Goal: Book appointment/travel/reservation

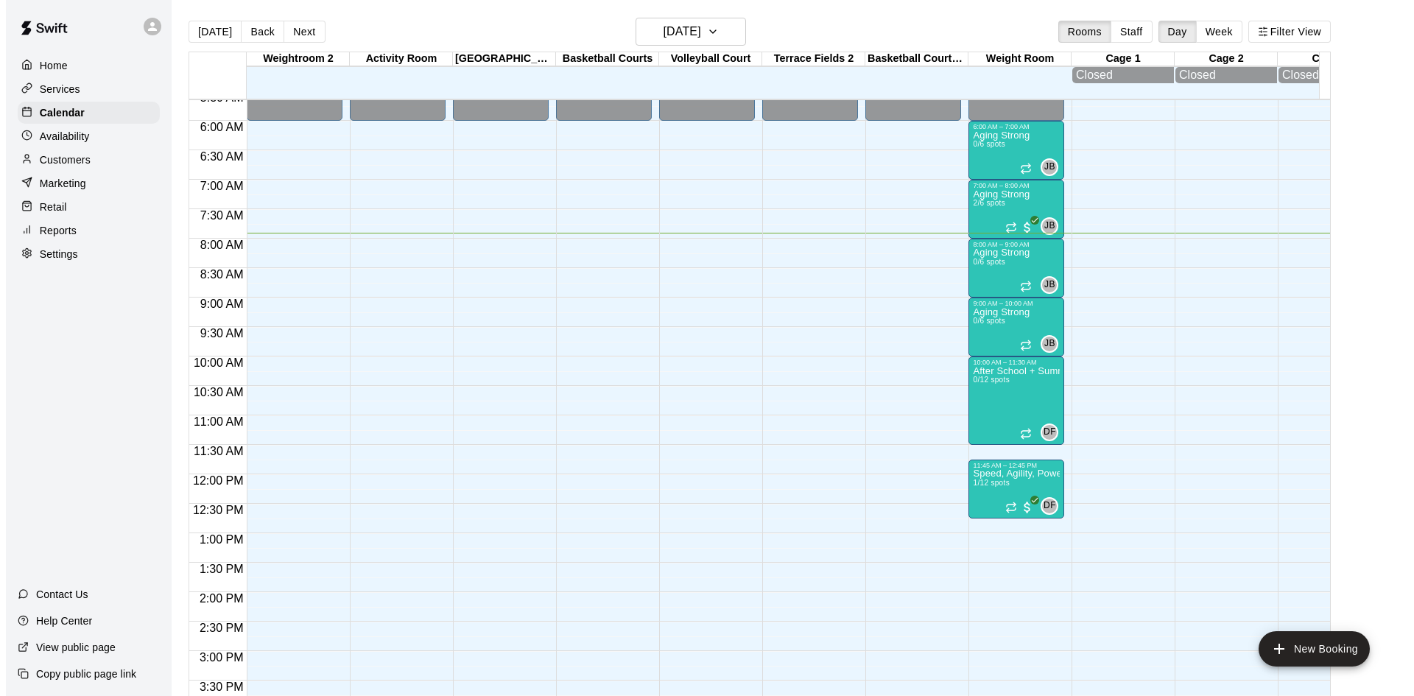
scroll to position [318, 0]
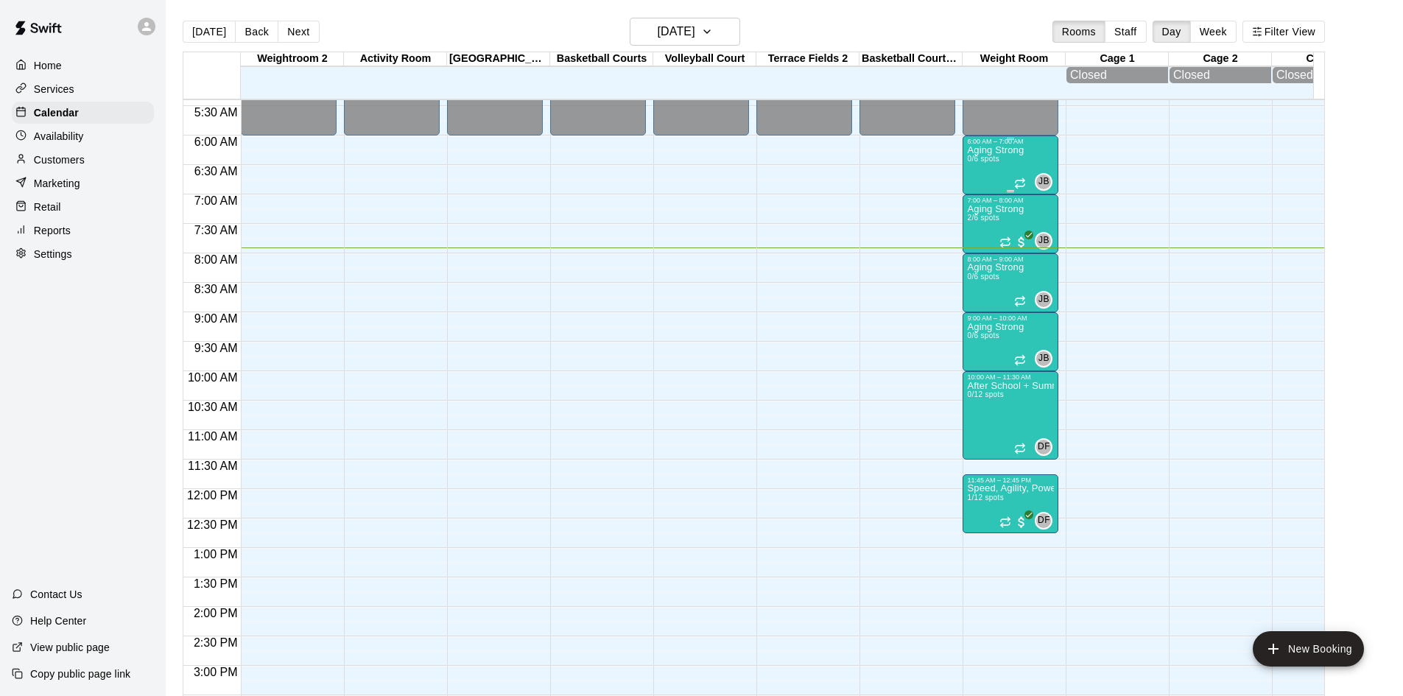
click at [1006, 150] on p "Aging Strong" at bounding box center [995, 150] width 57 height 0
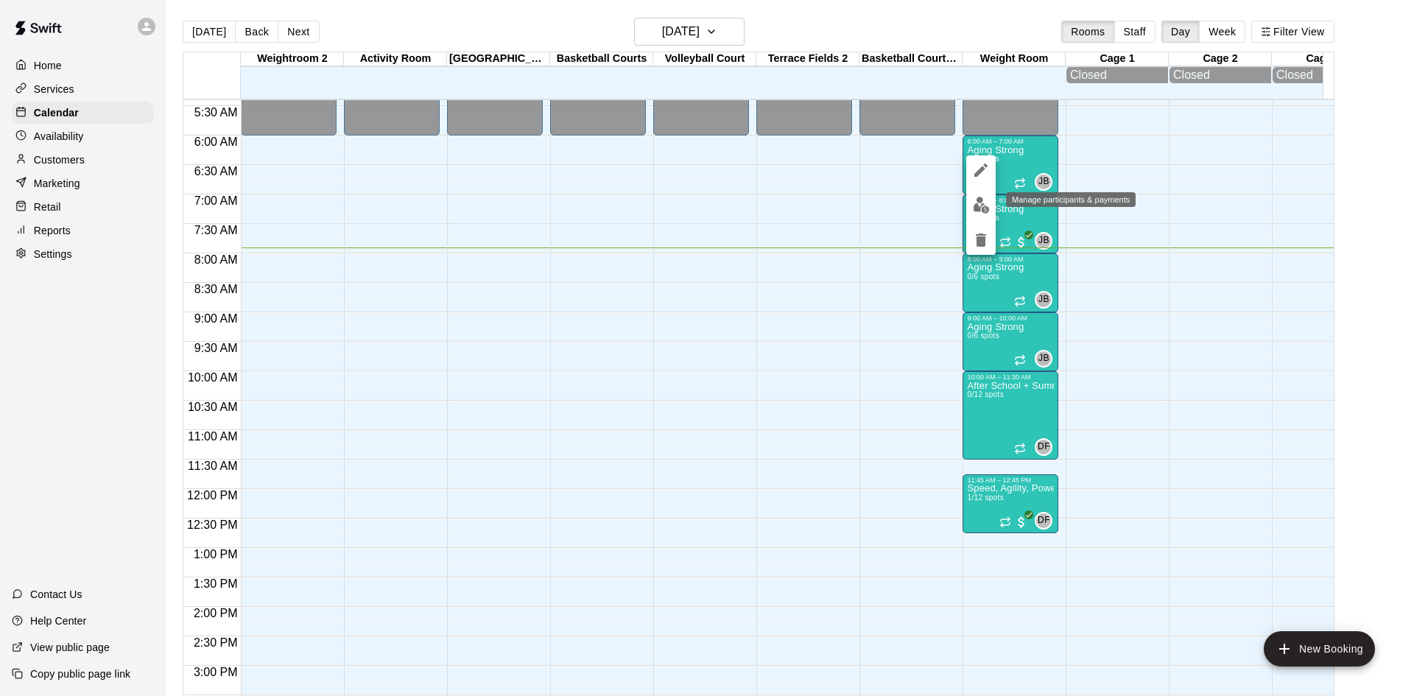
click at [988, 205] on img "edit" at bounding box center [981, 205] width 17 height 17
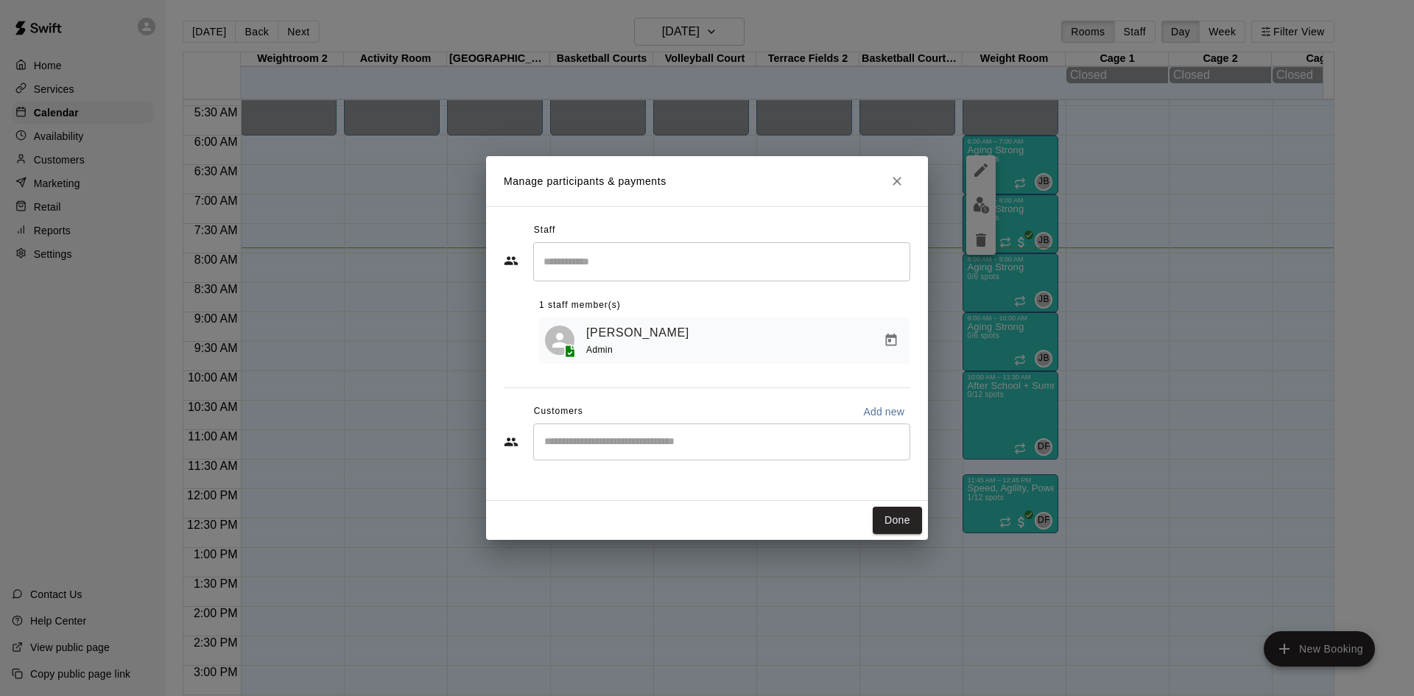
click at [696, 453] on div "​" at bounding box center [721, 442] width 377 height 37
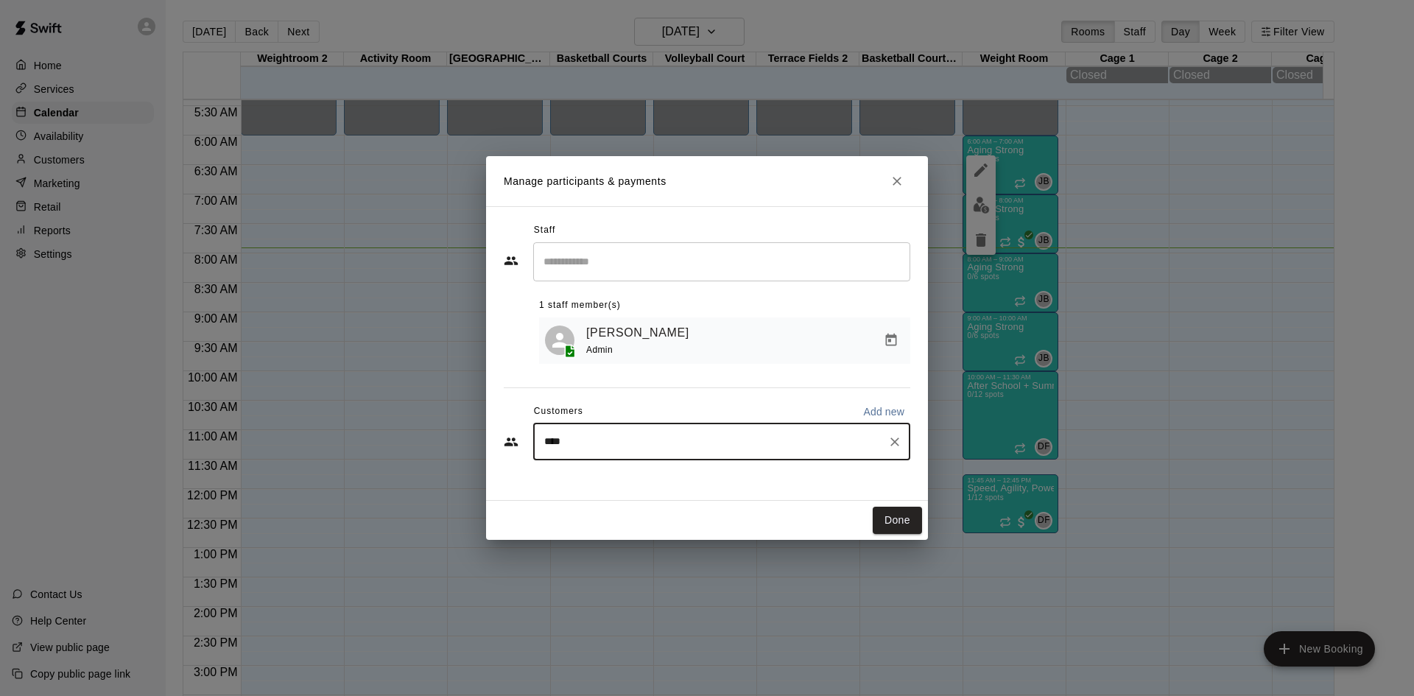
type input "*****"
click at [695, 482] on p "Aging Strong Performance Membership (1st of Month)" at bounding box center [780, 477] width 211 height 13
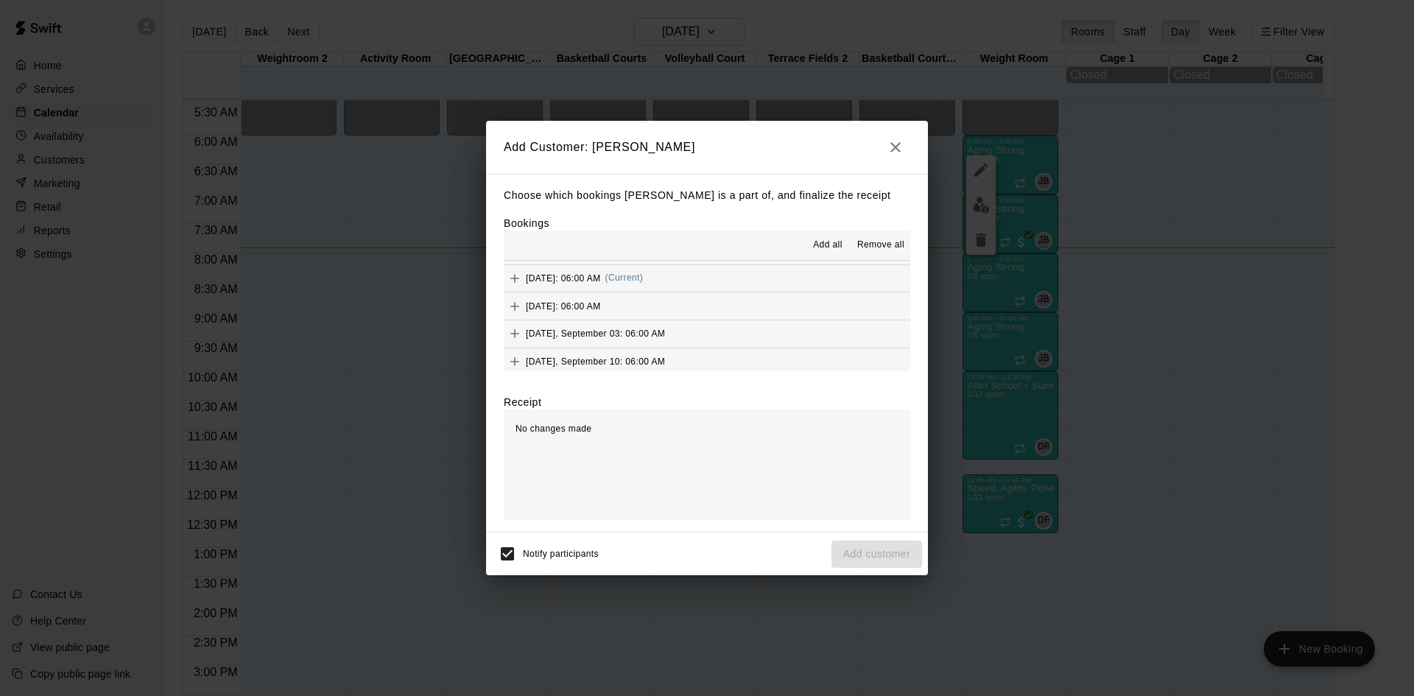
scroll to position [663, 0]
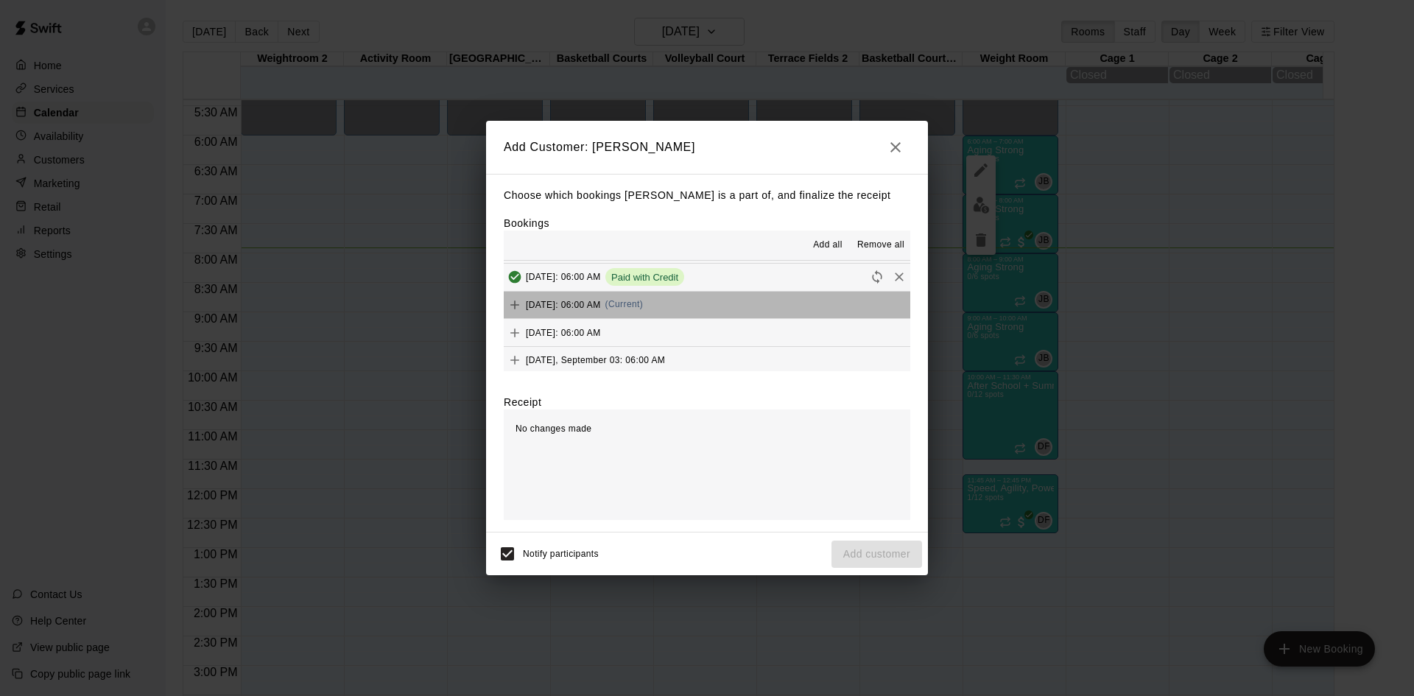
click at [731, 306] on button "Wednesday, August 20: 06:00 AM (Current)" at bounding box center [707, 305] width 407 height 27
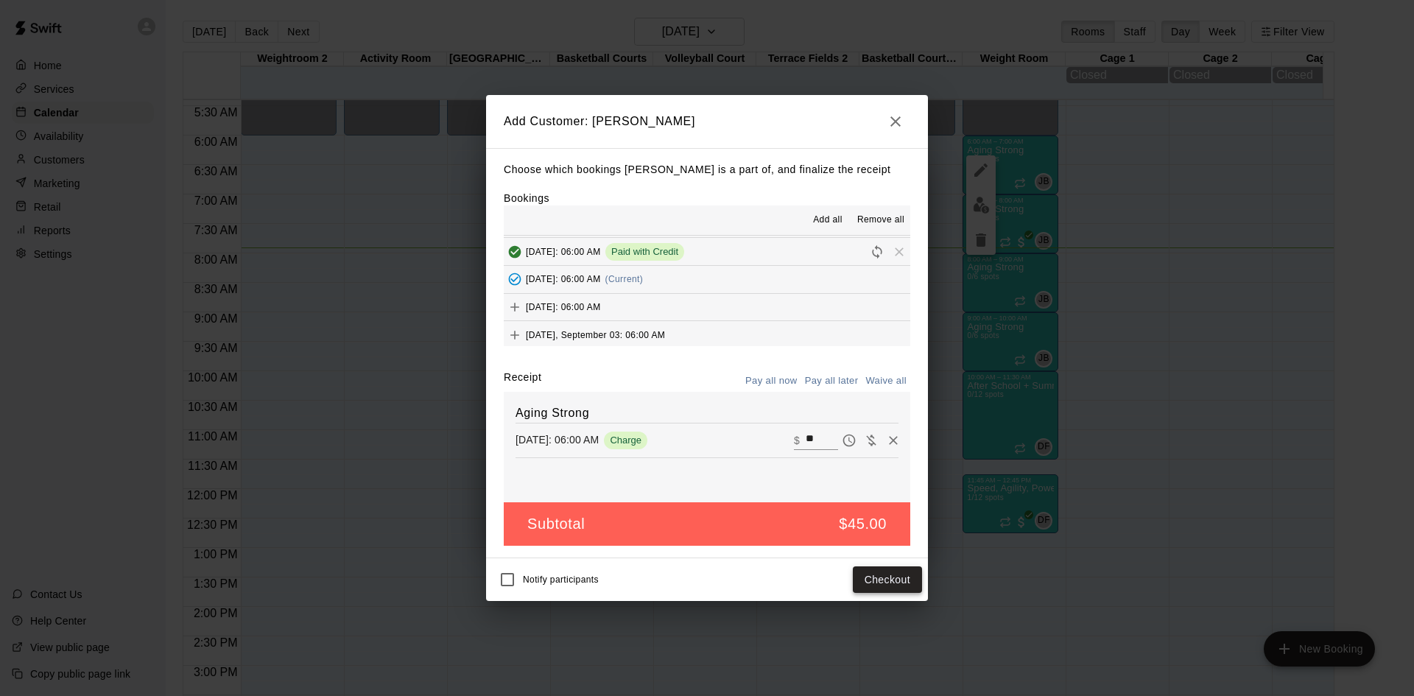
click at [873, 577] on button "Checkout" at bounding box center [887, 579] width 69 height 27
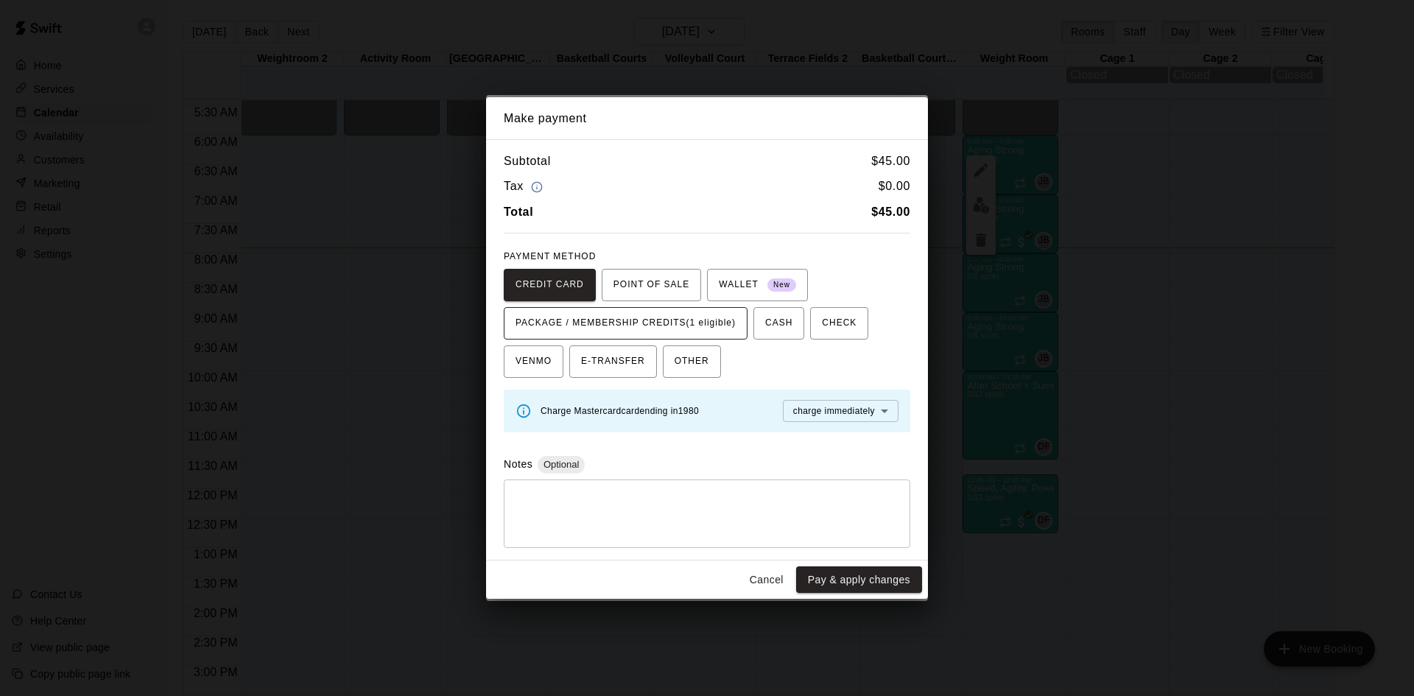
click at [735, 331] on span "PACKAGE / MEMBERSHIP CREDITS (1 eligible)" at bounding box center [626, 324] width 220 height 24
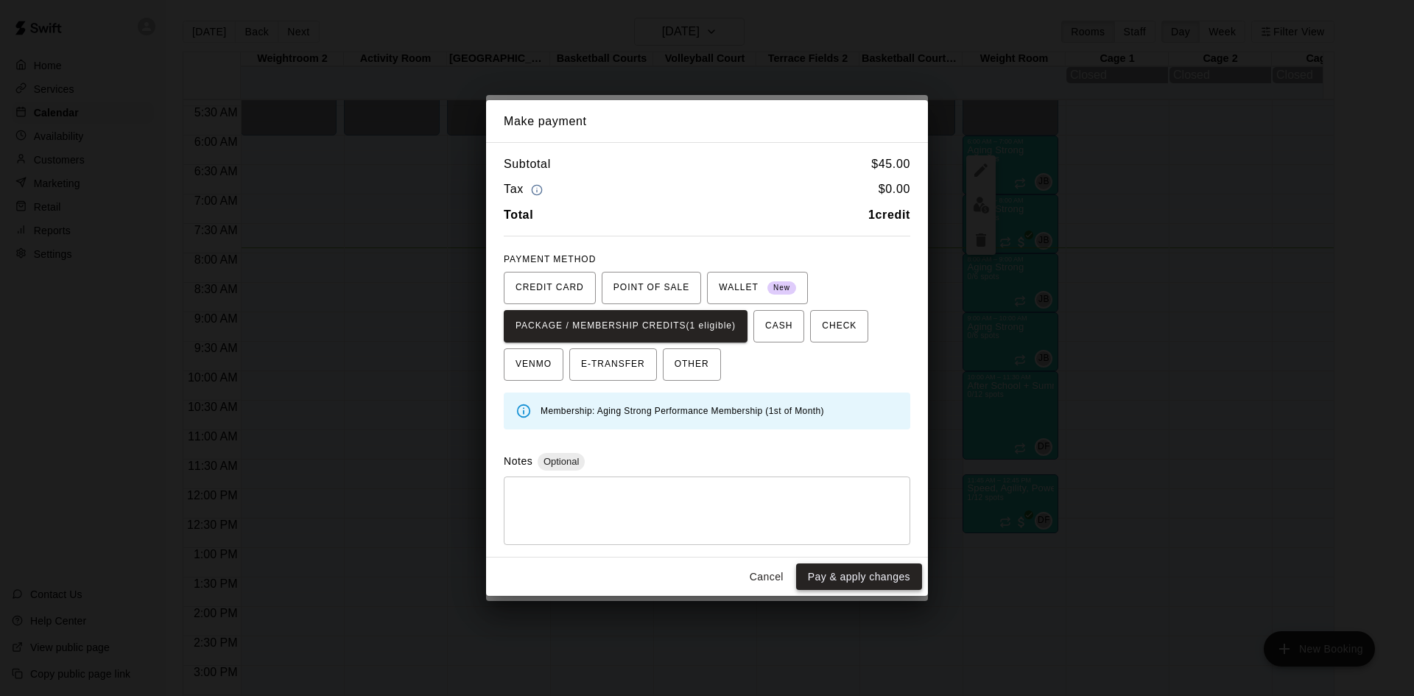
click at [838, 580] on button "Pay & apply changes" at bounding box center [859, 576] width 126 height 27
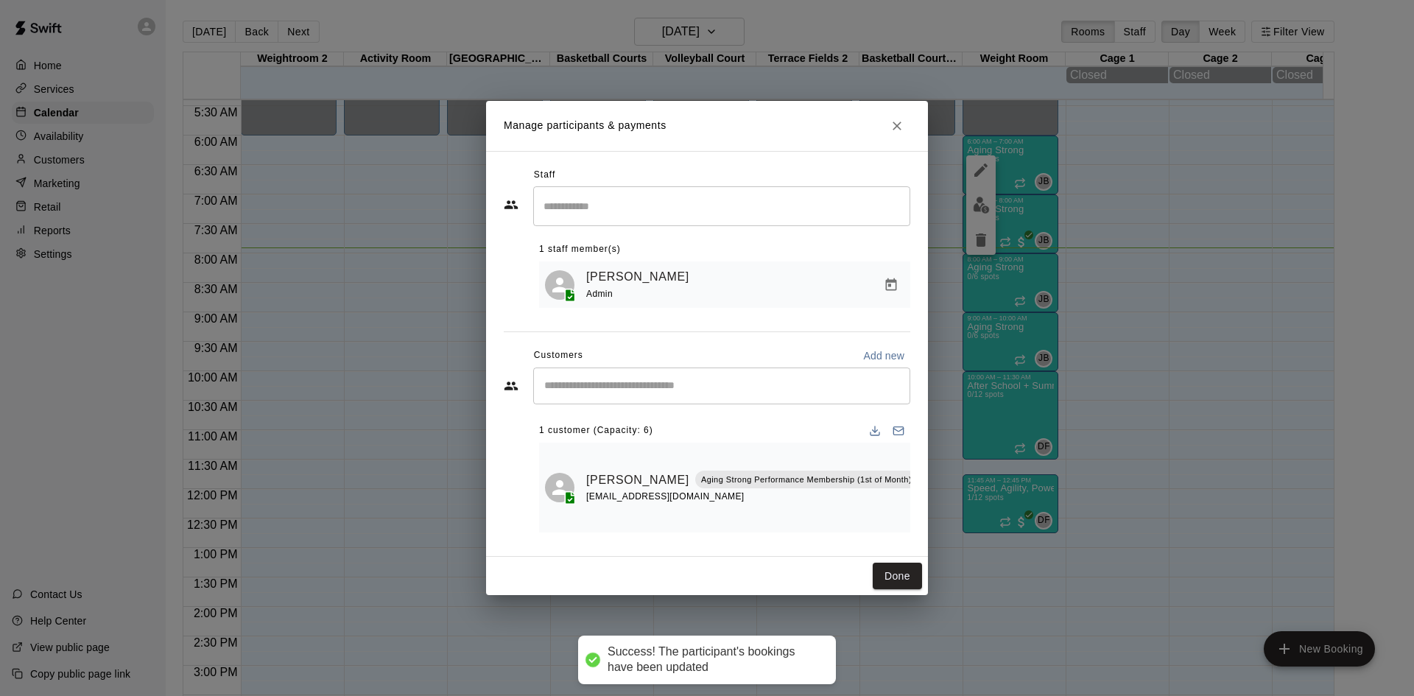
scroll to position [0, 0]
click at [705, 380] on input "Start typing to search customers..." at bounding box center [722, 386] width 364 height 15
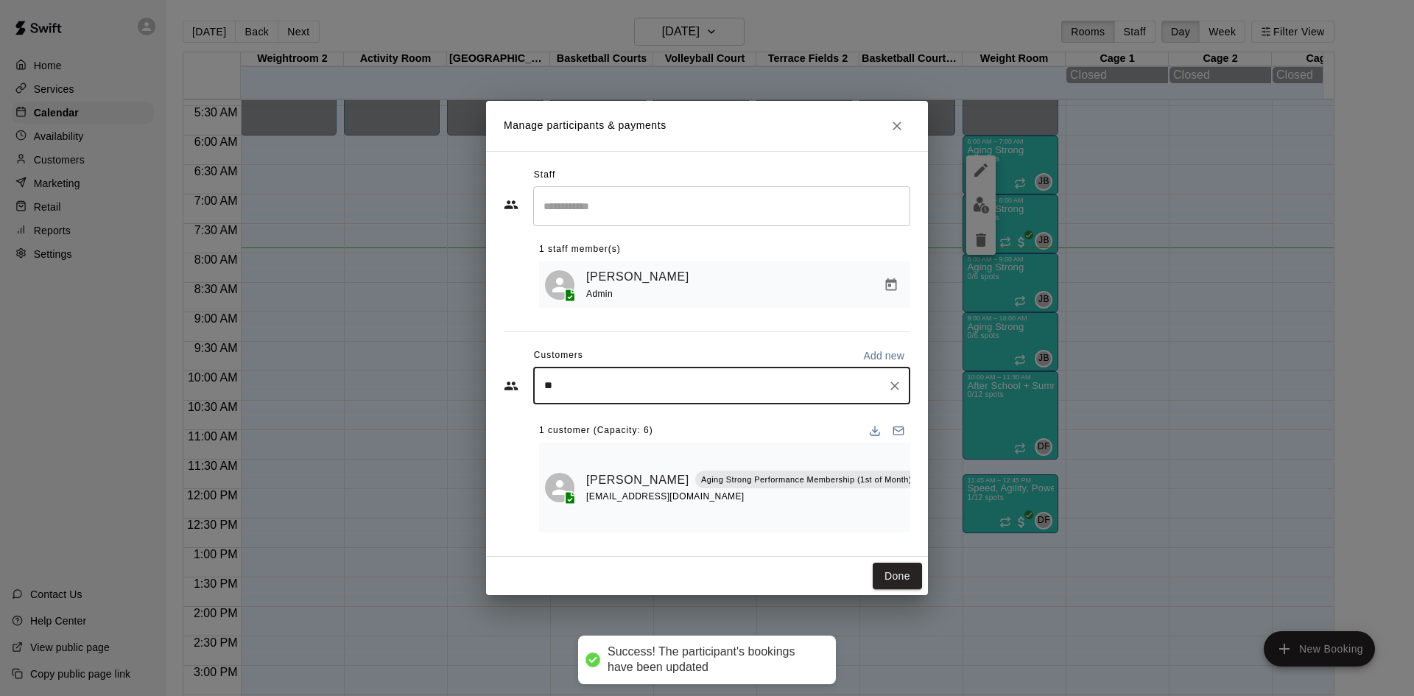
type input "***"
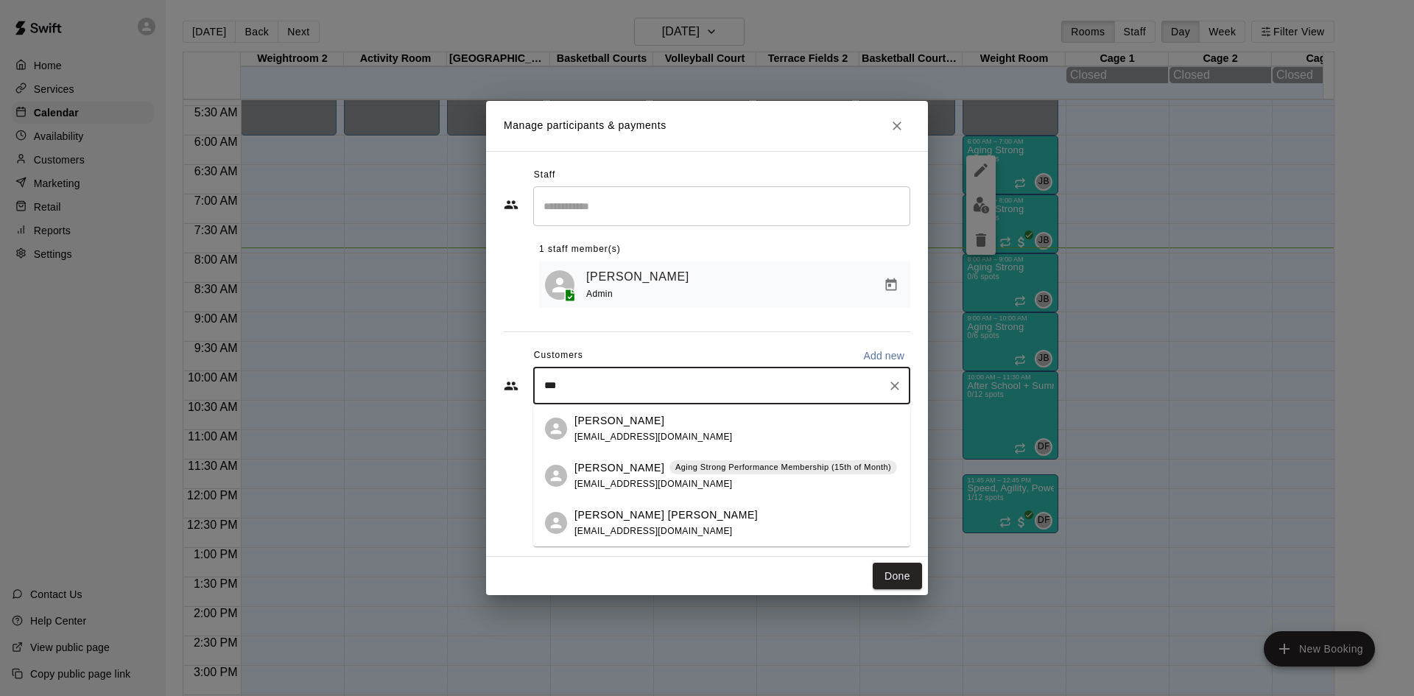
click at [695, 471] on p "Aging Strong Performance Membership (15th of Month)" at bounding box center [783, 467] width 216 height 13
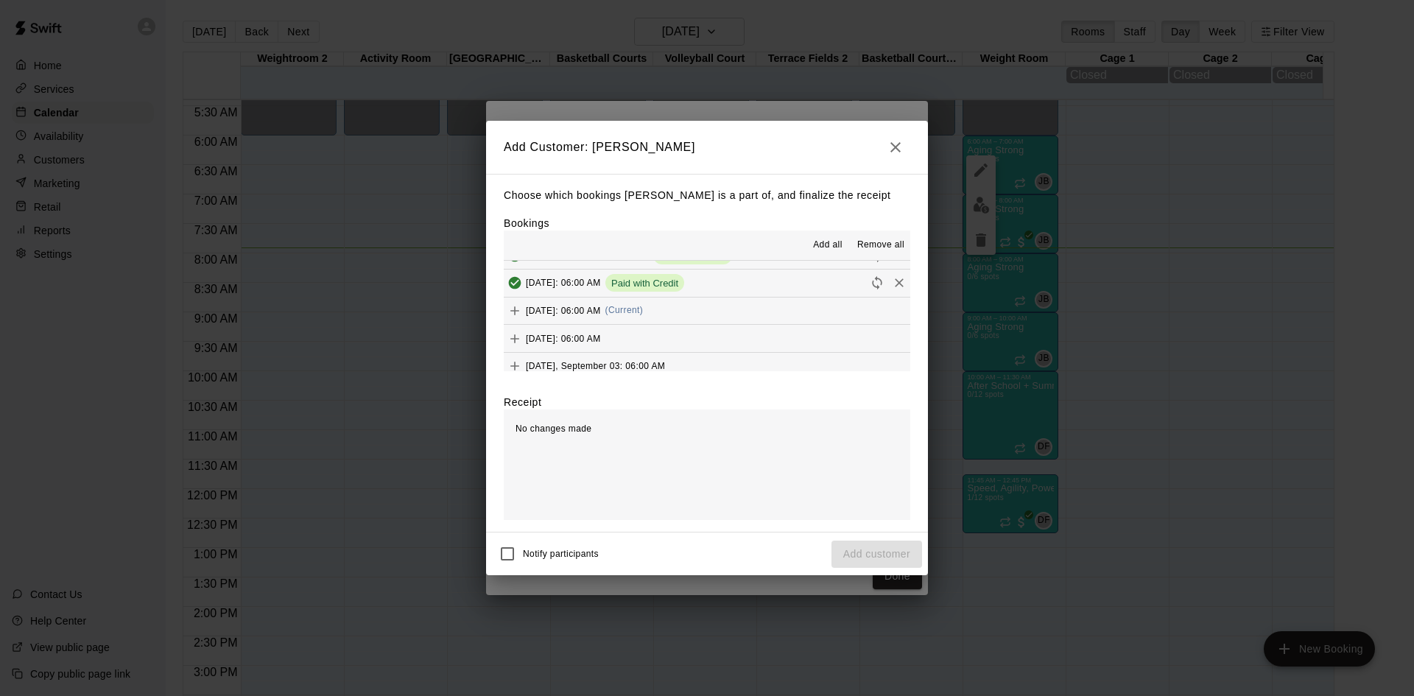
scroll to position [663, 0]
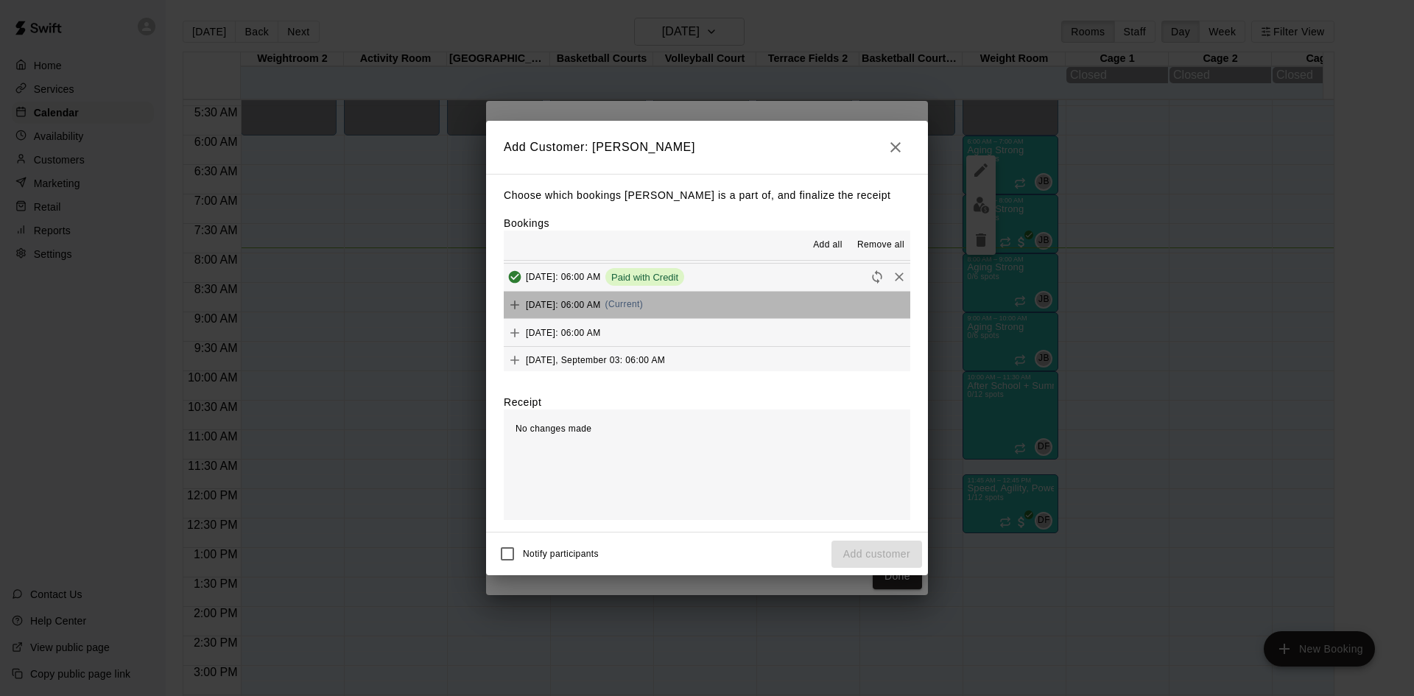
click at [714, 301] on button "Wednesday, August 20: 06:00 AM (Current)" at bounding box center [707, 305] width 407 height 27
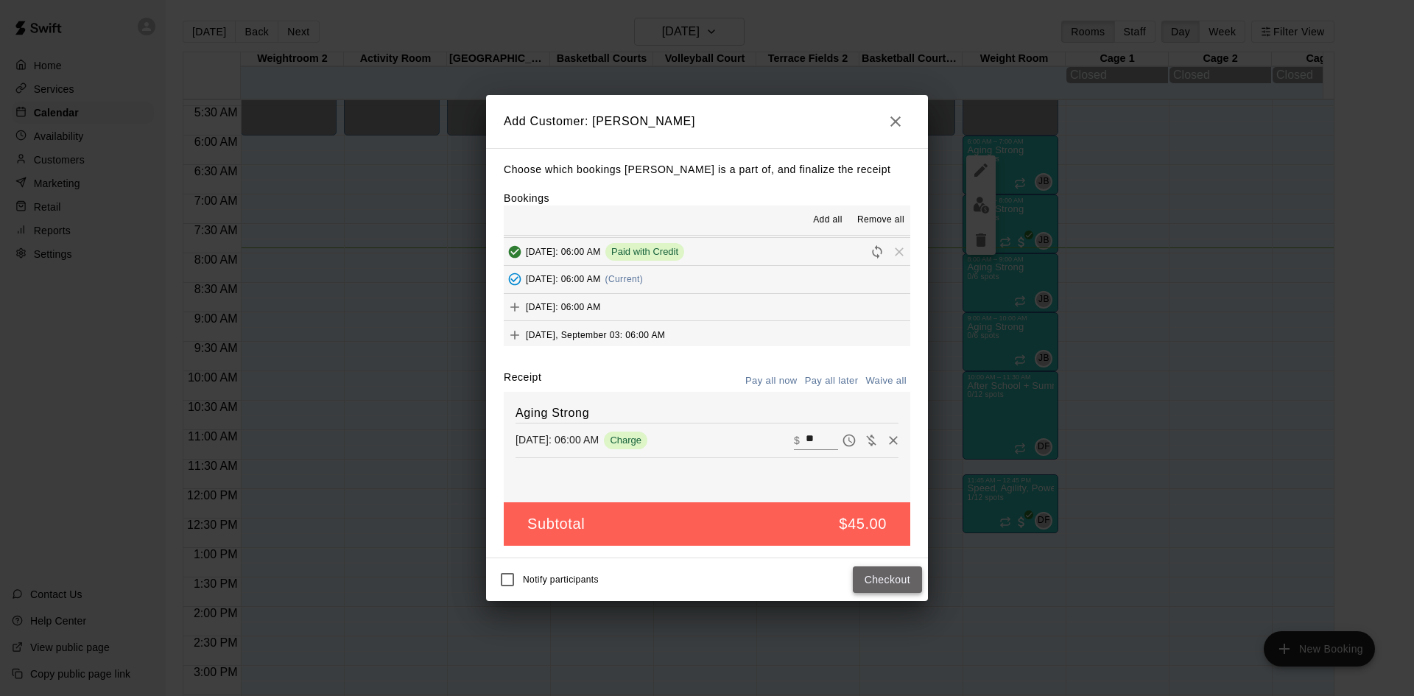
click at [885, 581] on button "Checkout" at bounding box center [887, 579] width 69 height 27
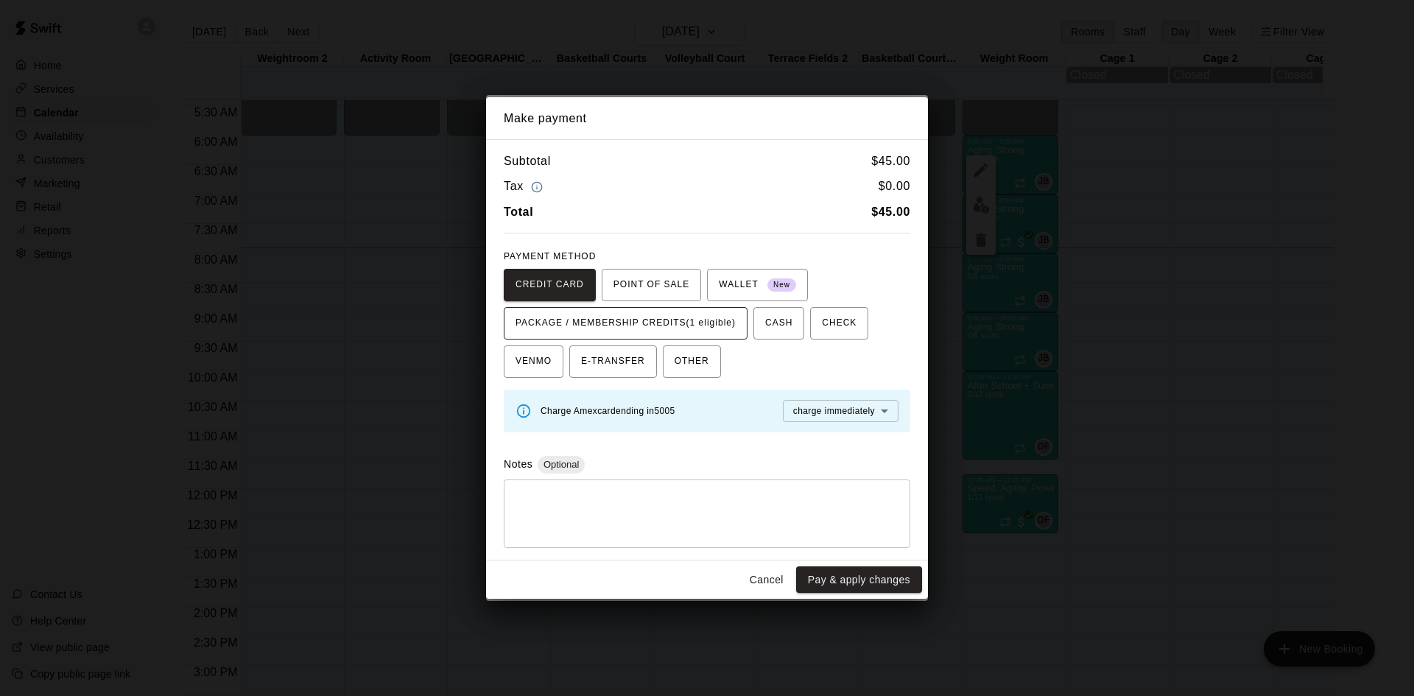
click at [734, 331] on span "PACKAGE / MEMBERSHIP CREDITS (1 eligible)" at bounding box center [626, 324] width 220 height 24
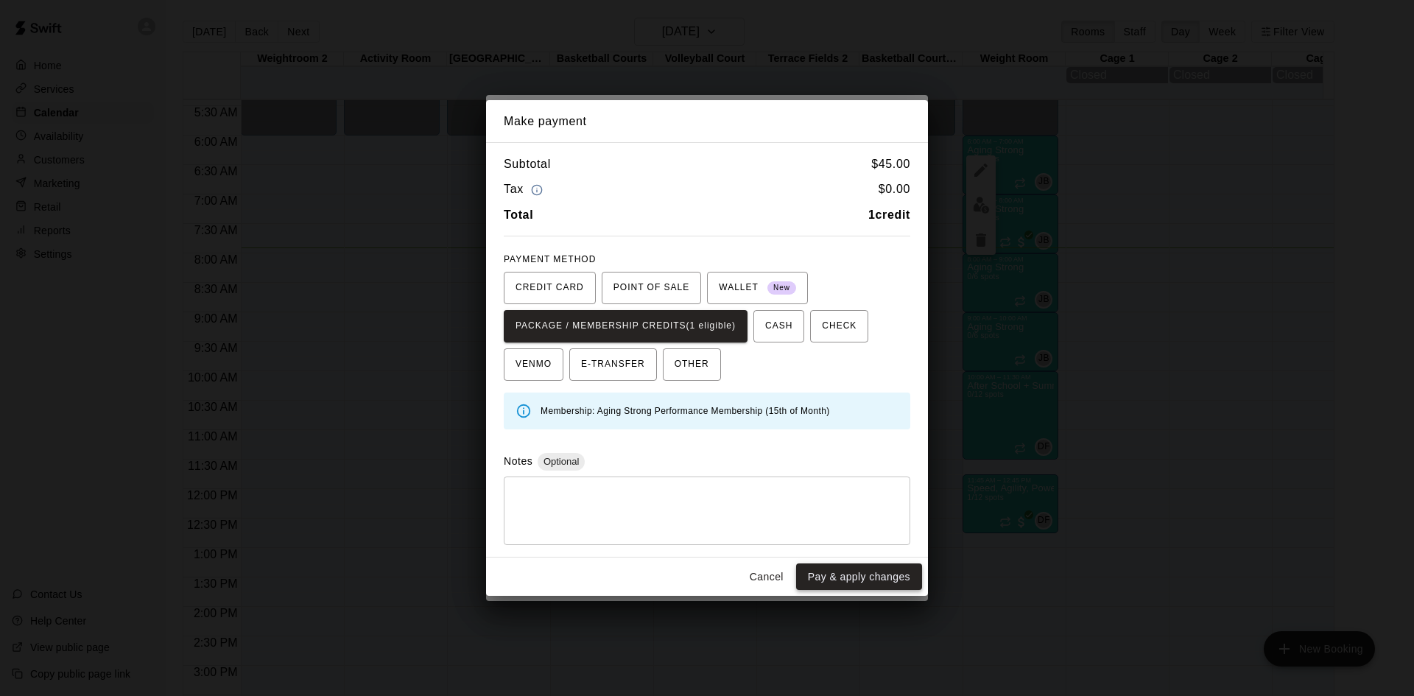
click at [832, 576] on button "Pay & apply changes" at bounding box center [859, 576] width 126 height 27
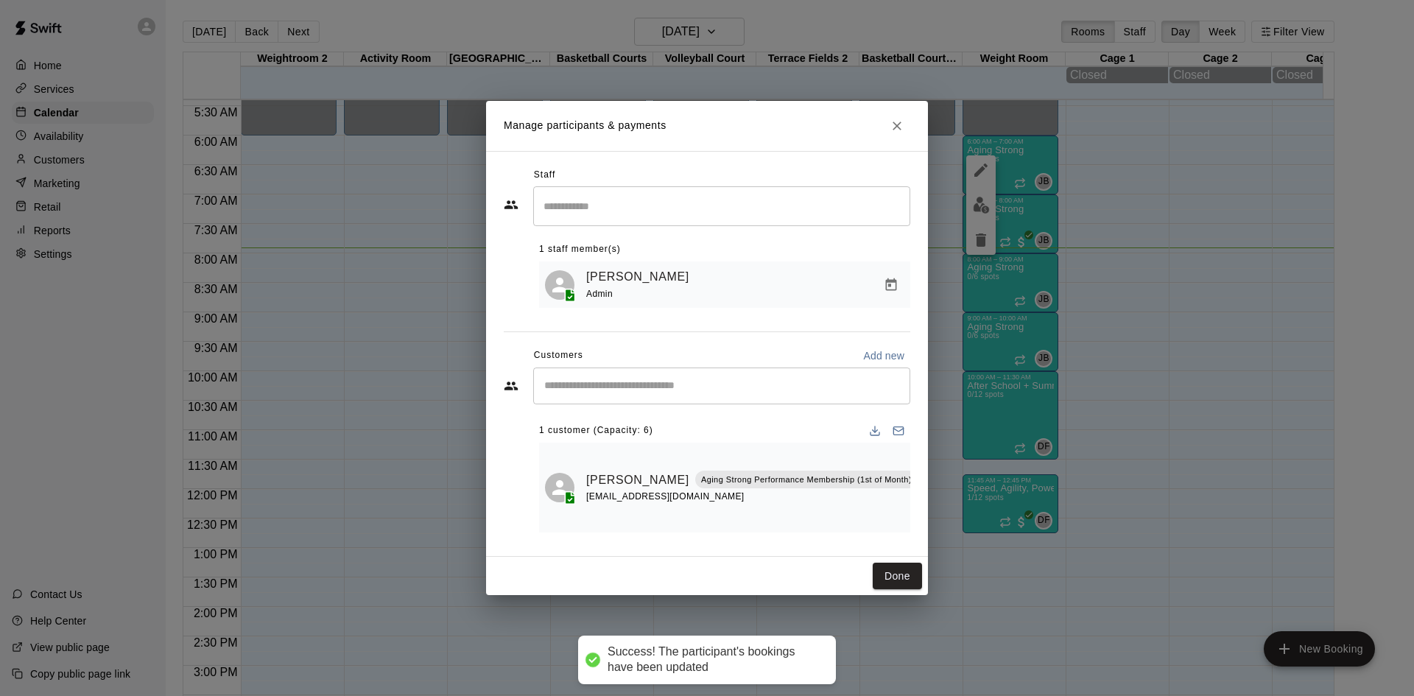
scroll to position [0, 0]
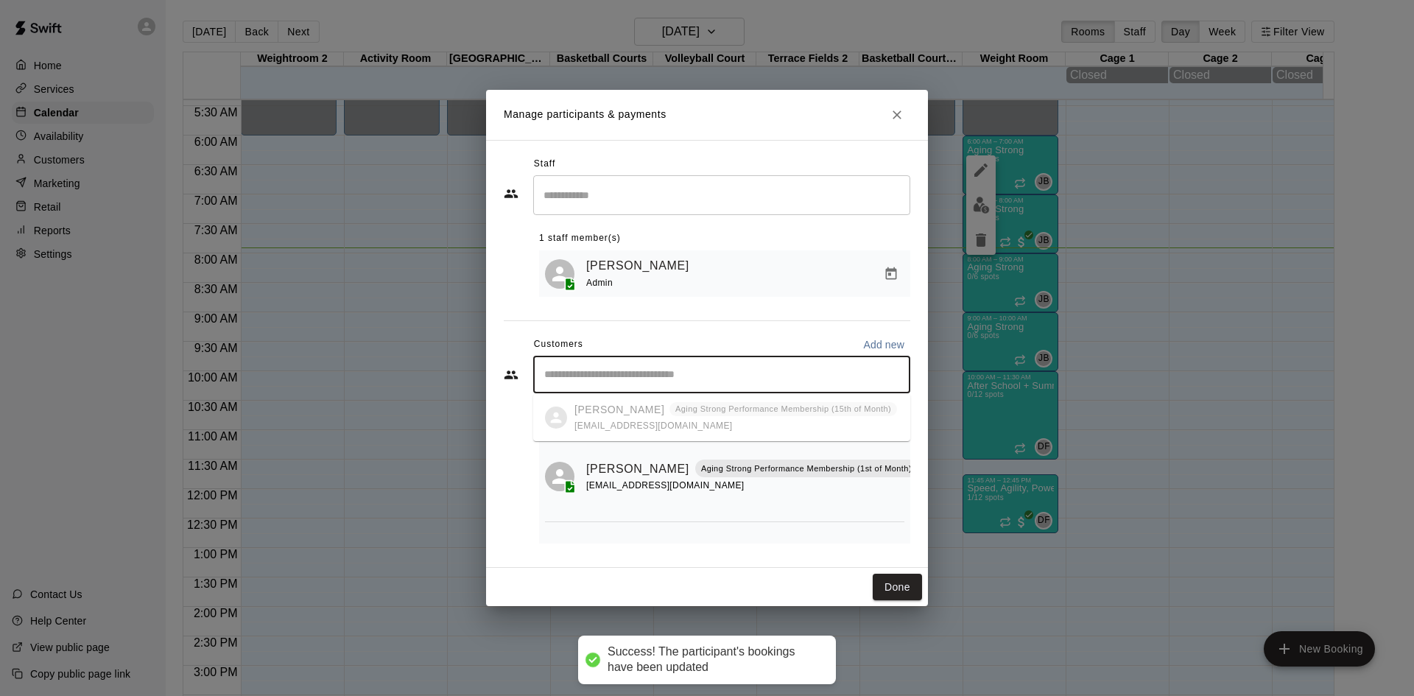
click at [725, 382] on input "Start typing to search customers..." at bounding box center [722, 375] width 364 height 15
type input "******"
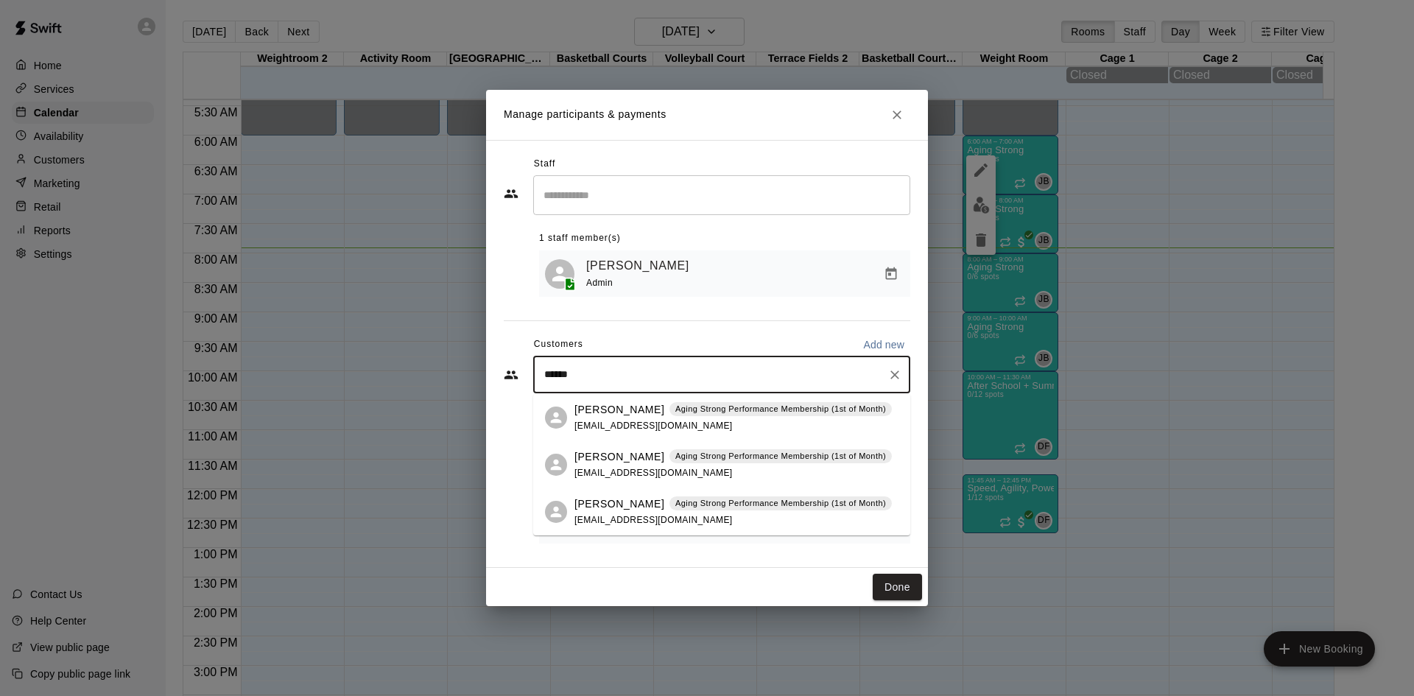
click at [717, 426] on div "Leanna Fischer Aging Strong Performance Membership (1st of Month) leanna444@gma…" at bounding box center [733, 418] width 317 height 32
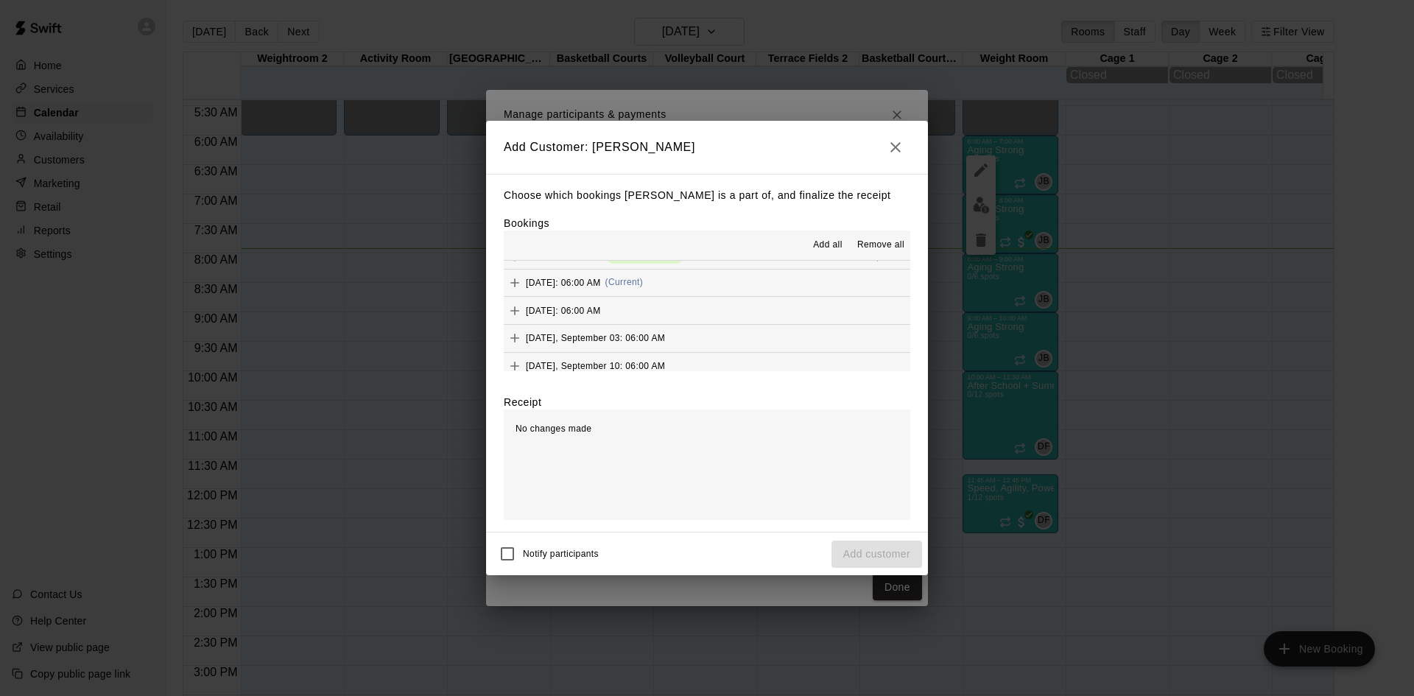
scroll to position [663, 0]
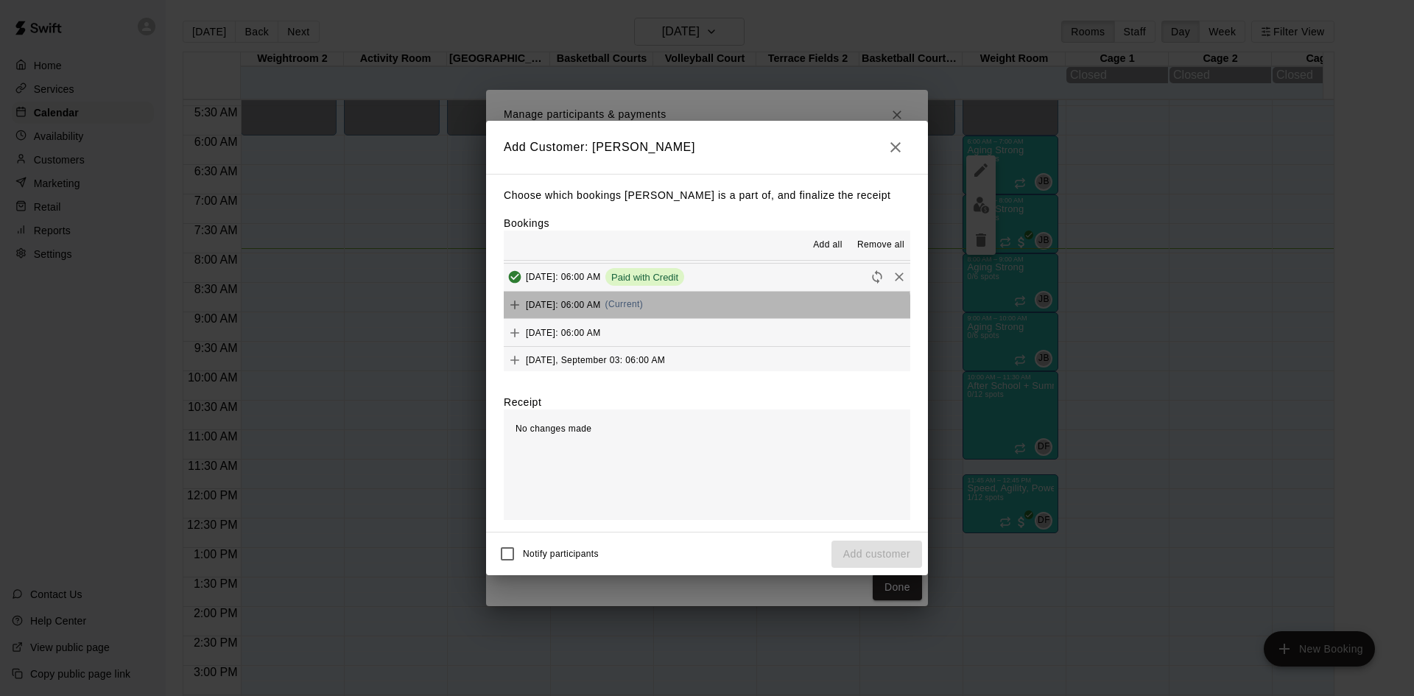
click at [643, 315] on div "Wednesday, August 20: 06:00 AM (Current)" at bounding box center [573, 305] width 139 height 22
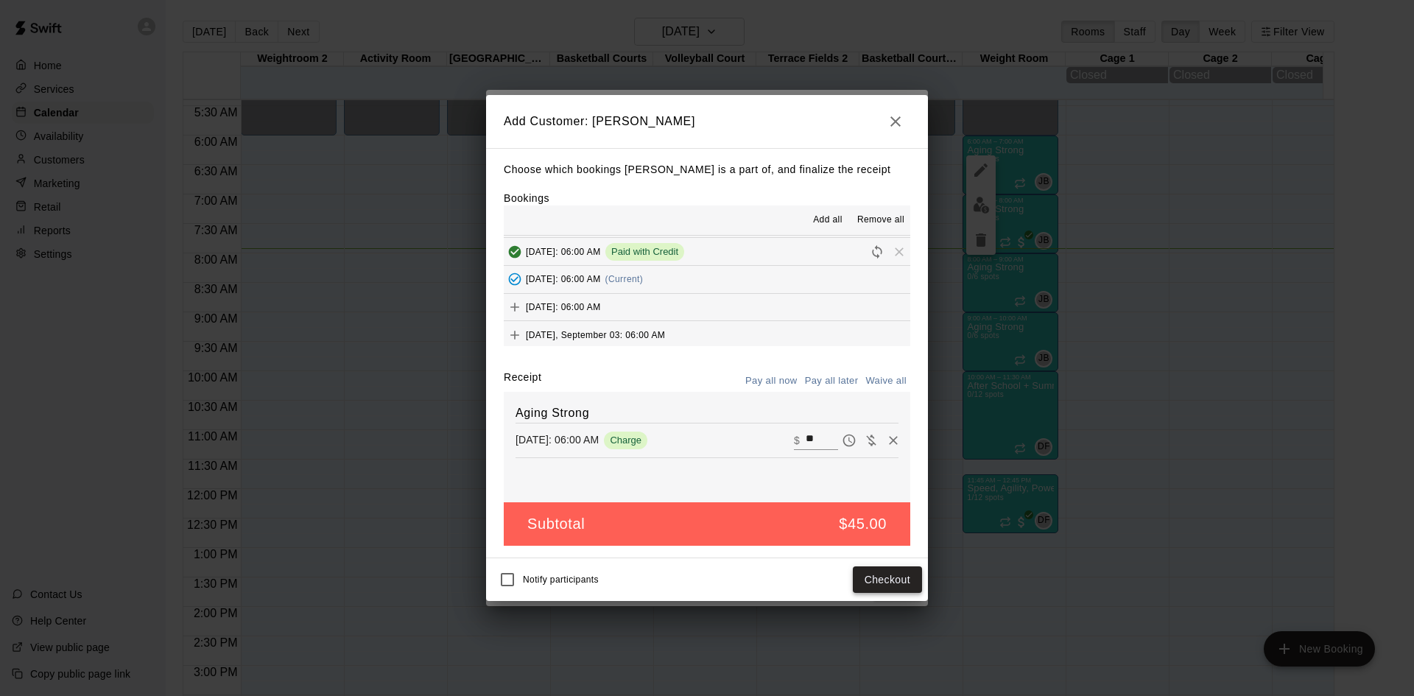
click at [873, 577] on button "Checkout" at bounding box center [887, 579] width 69 height 27
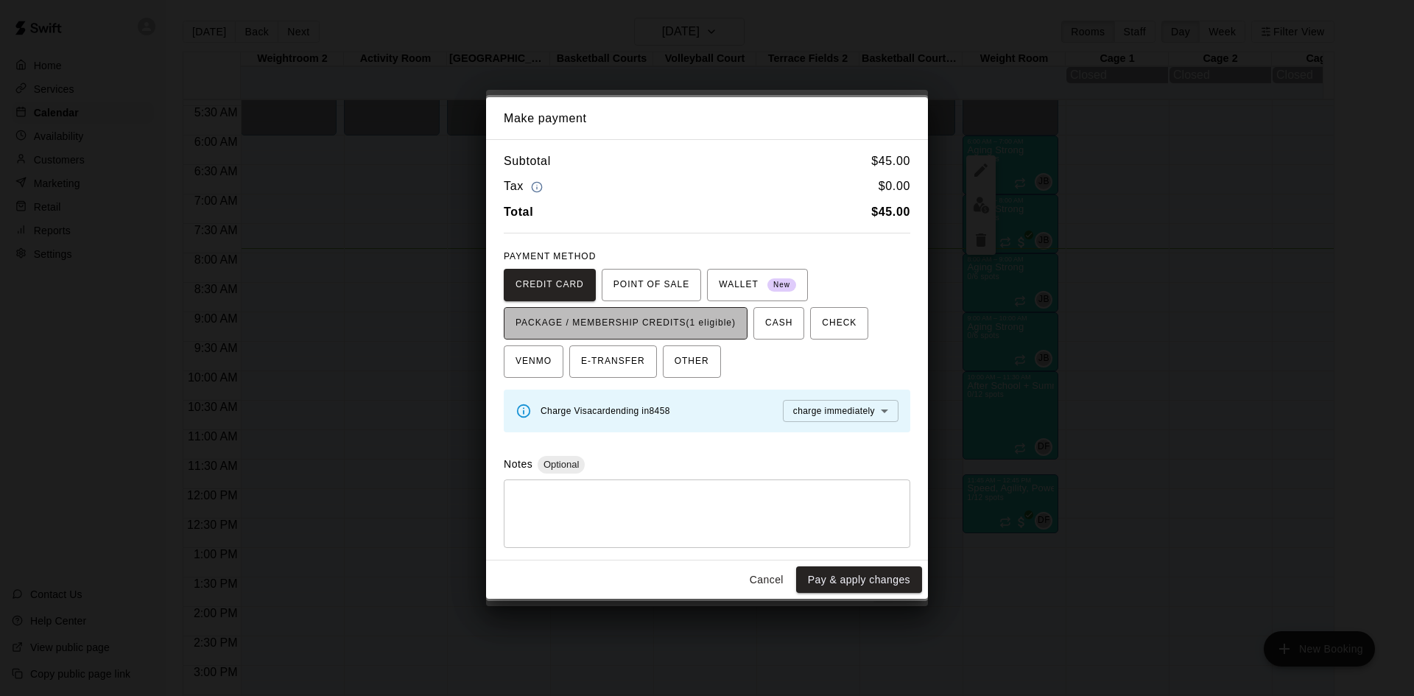
click at [710, 315] on span "PACKAGE / MEMBERSHIP CREDITS (1 eligible)" at bounding box center [626, 324] width 220 height 24
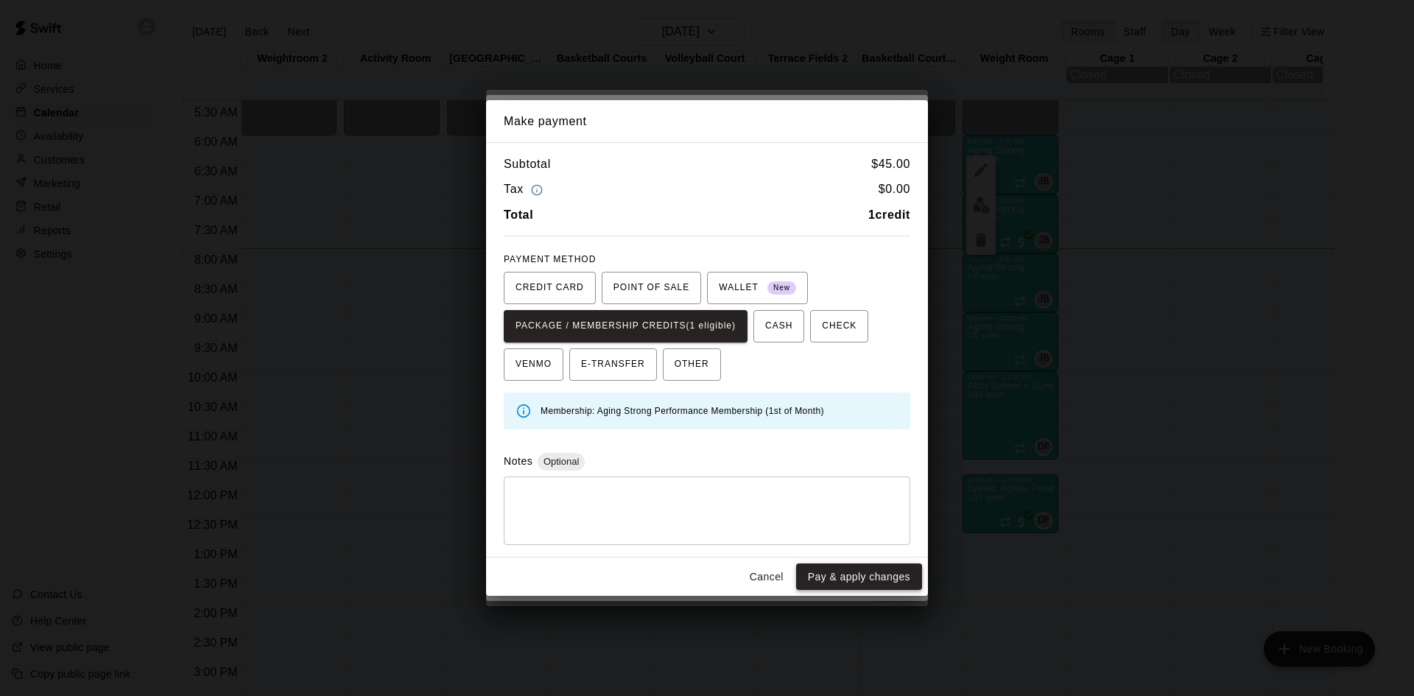
click at [858, 572] on button "Pay & apply changes" at bounding box center [859, 576] width 126 height 27
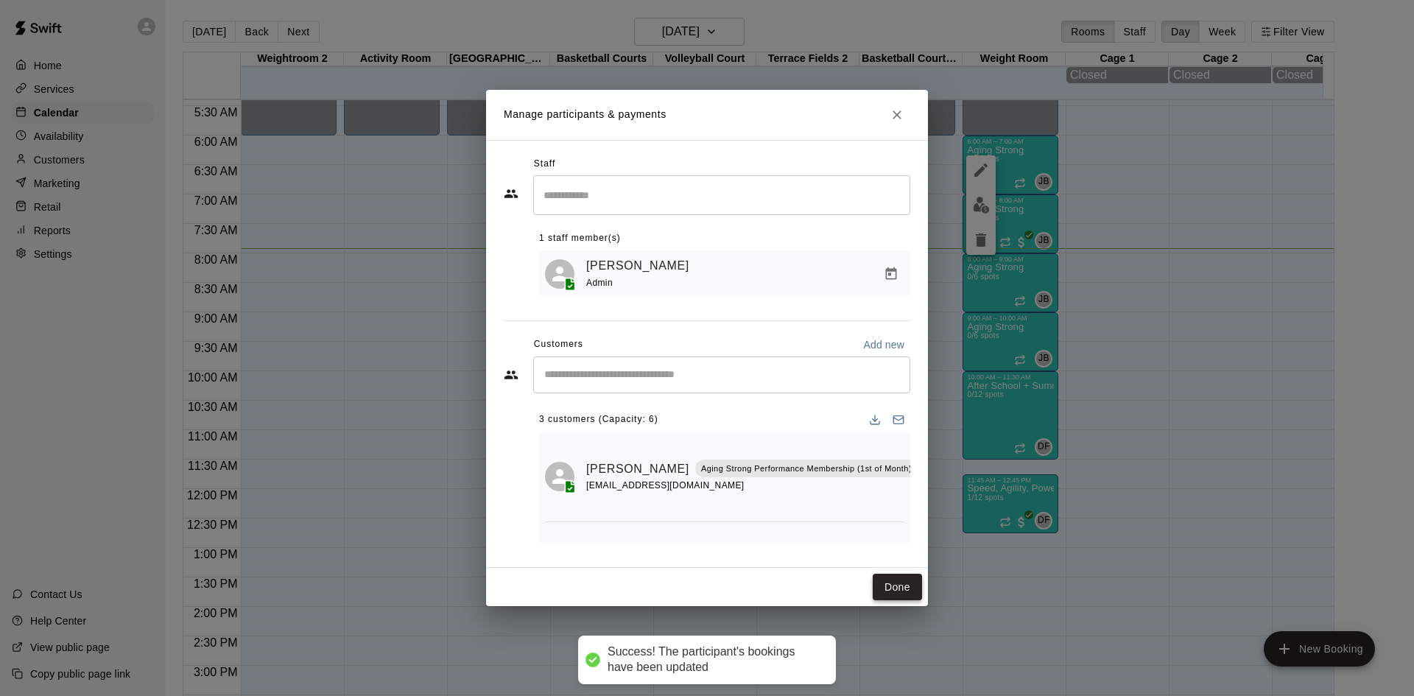
click at [906, 597] on button "Done" at bounding box center [897, 587] width 49 height 27
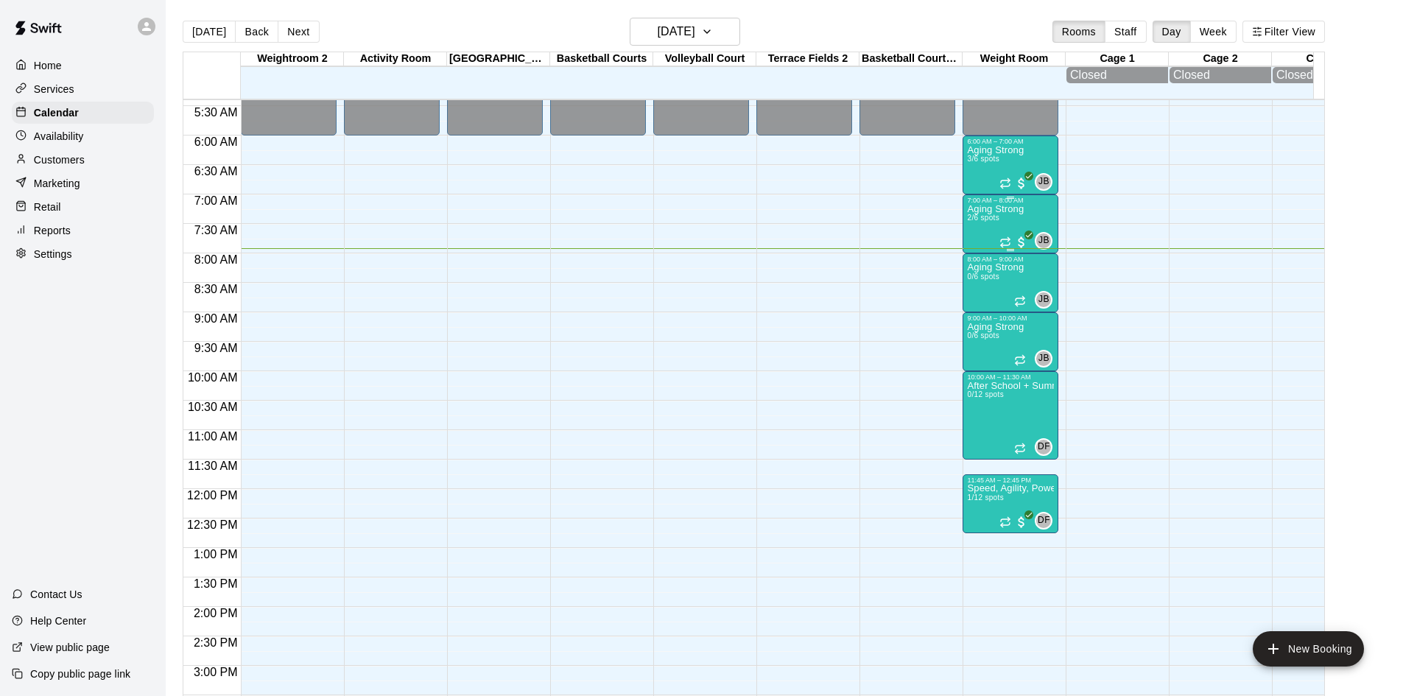
click at [985, 219] on span "2/6 spots" at bounding box center [983, 218] width 32 height 8
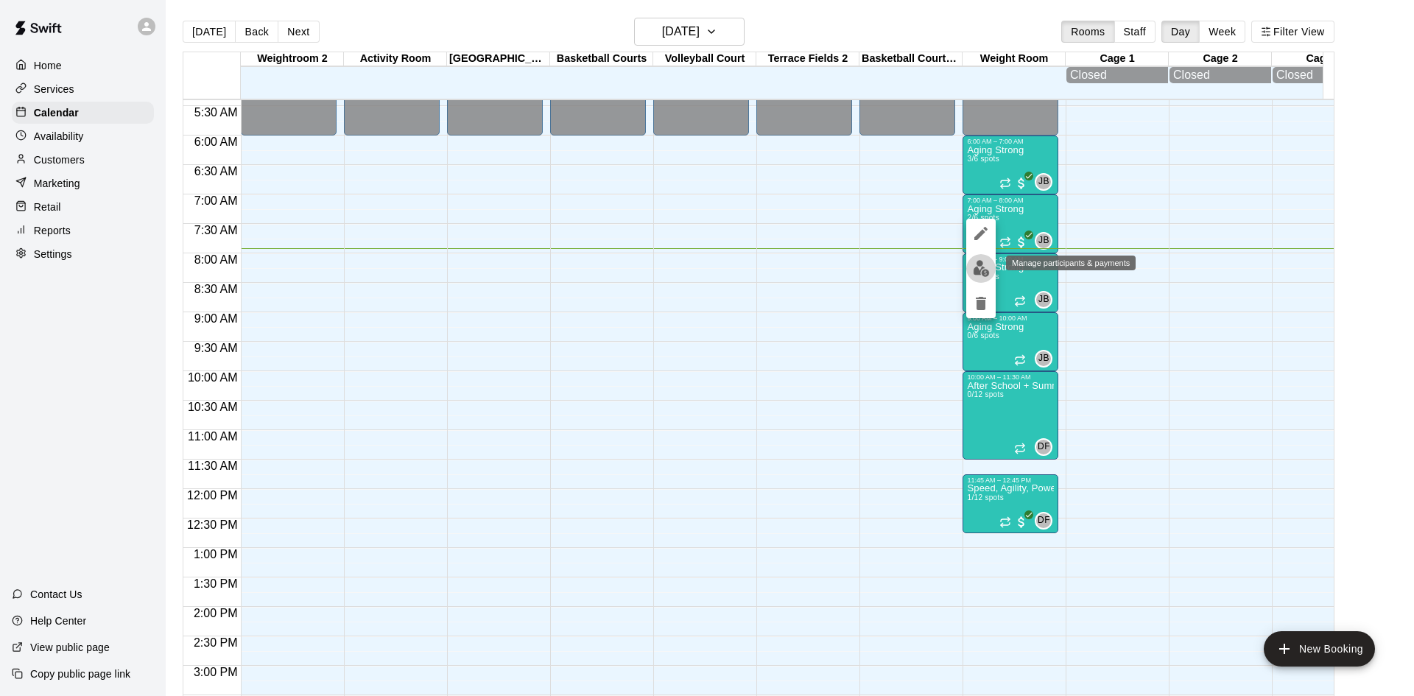
click at [981, 263] on img "edit" at bounding box center [981, 268] width 17 height 17
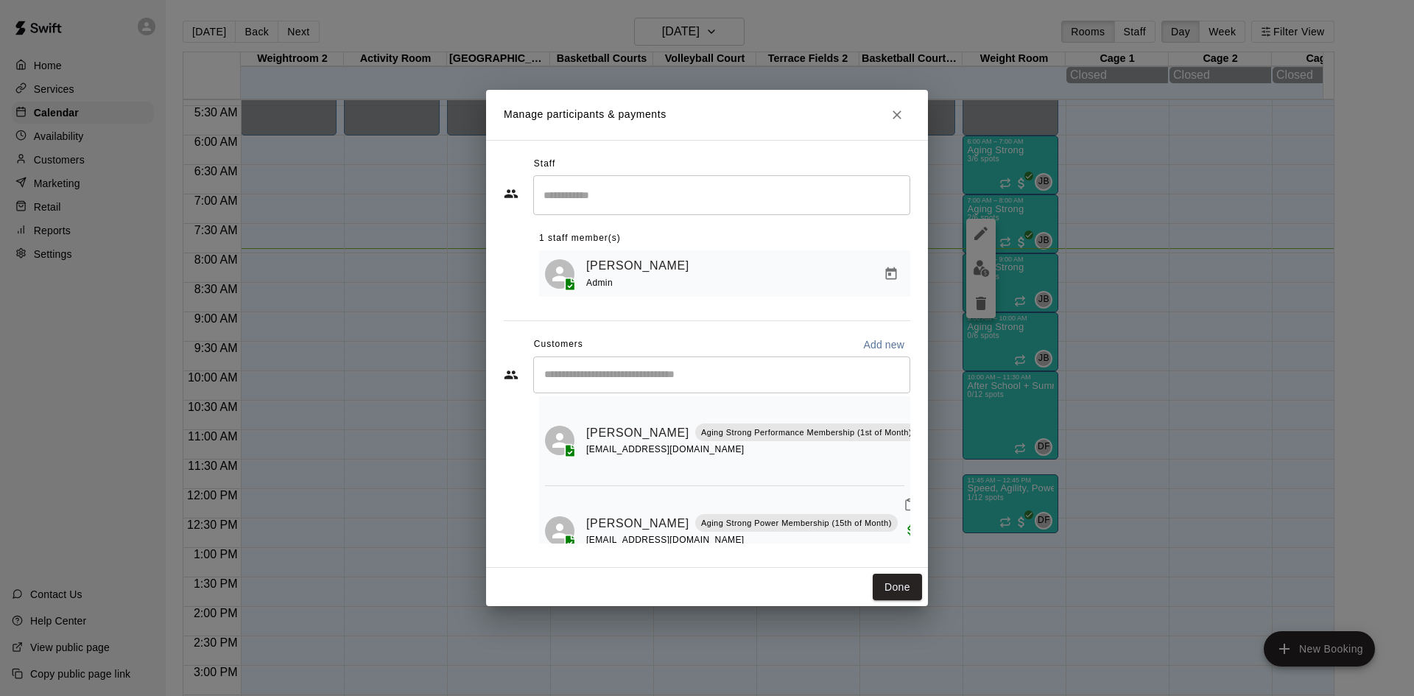
scroll to position [52, 0]
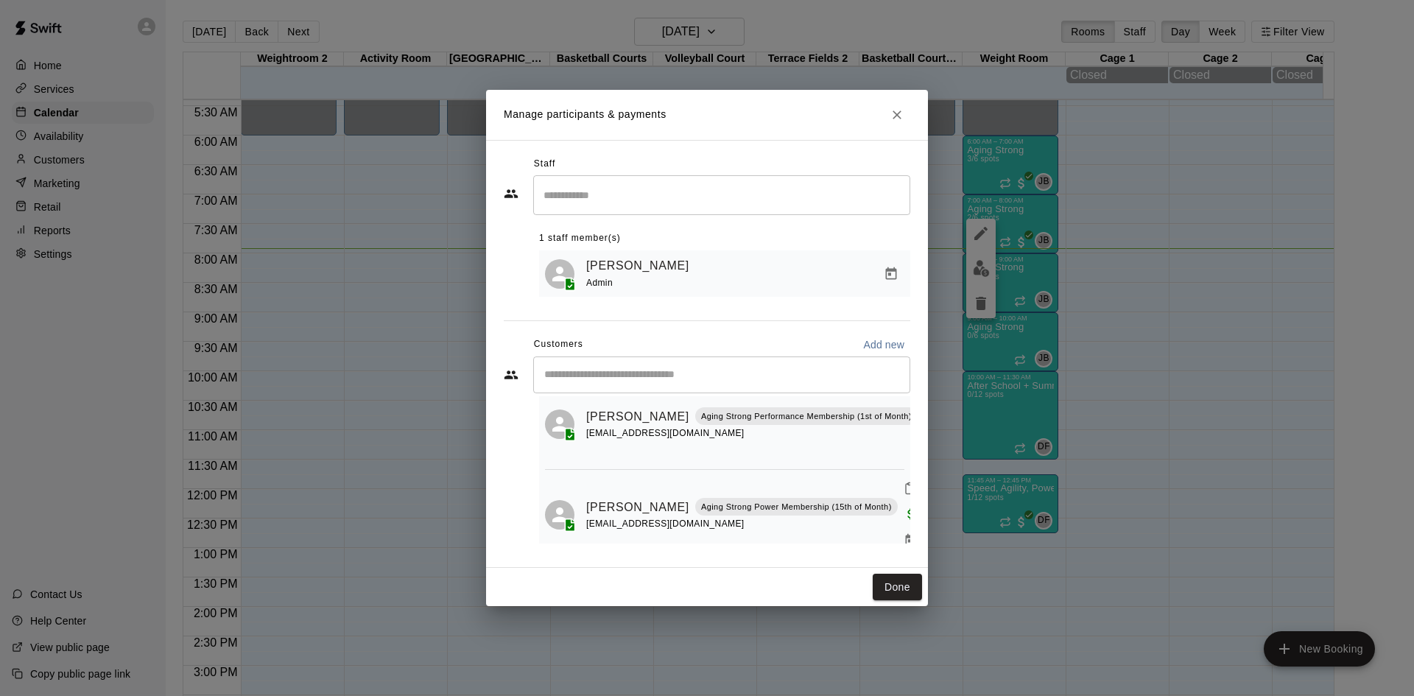
click at [689, 373] on input "Start typing to search customers..." at bounding box center [722, 375] width 364 height 15
type input "*****"
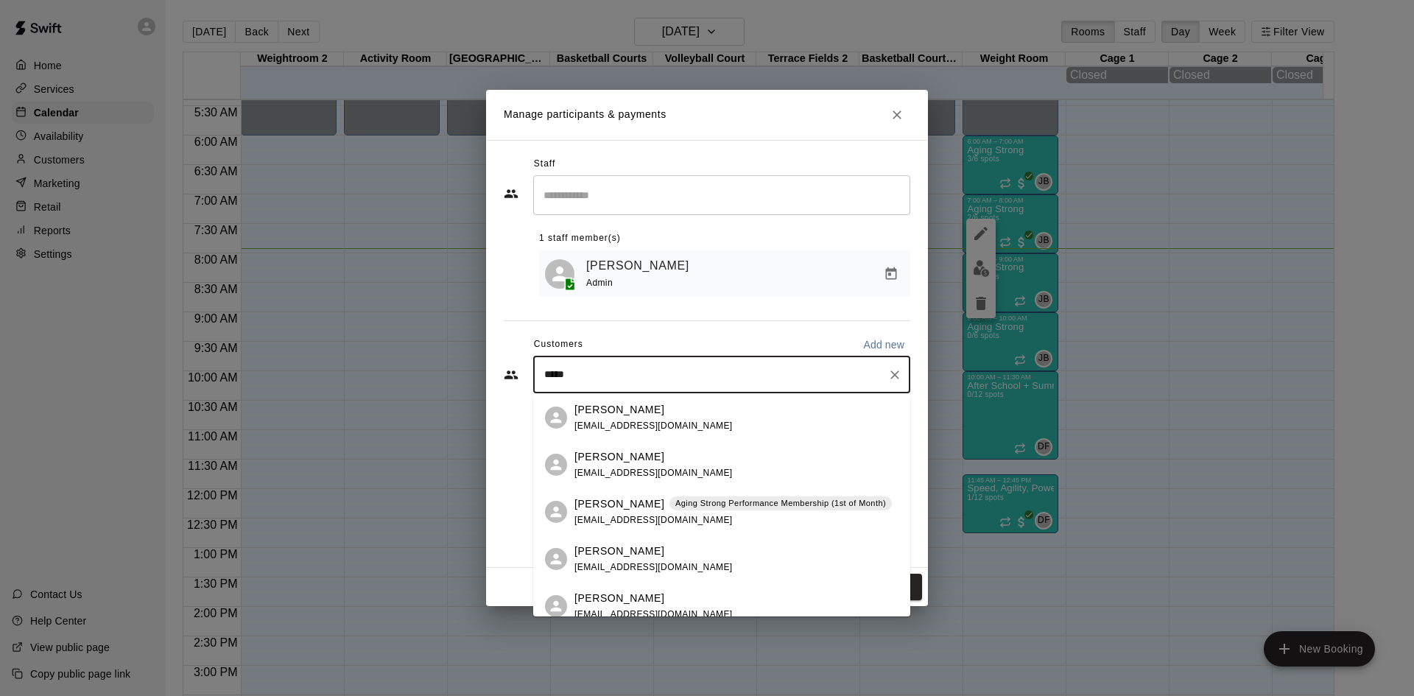
click at [683, 507] on p "Aging Strong Performance Membership (1st of Month)" at bounding box center [780, 503] width 211 height 13
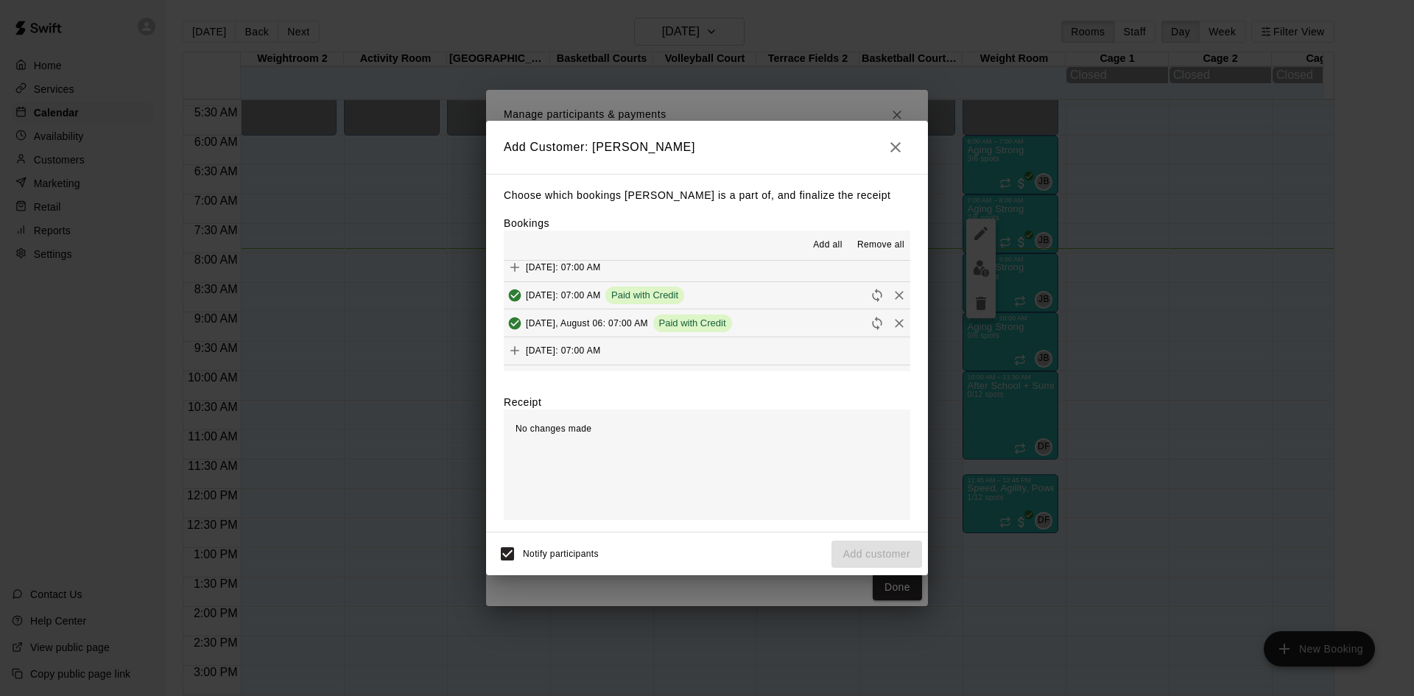
scroll to position [663, 0]
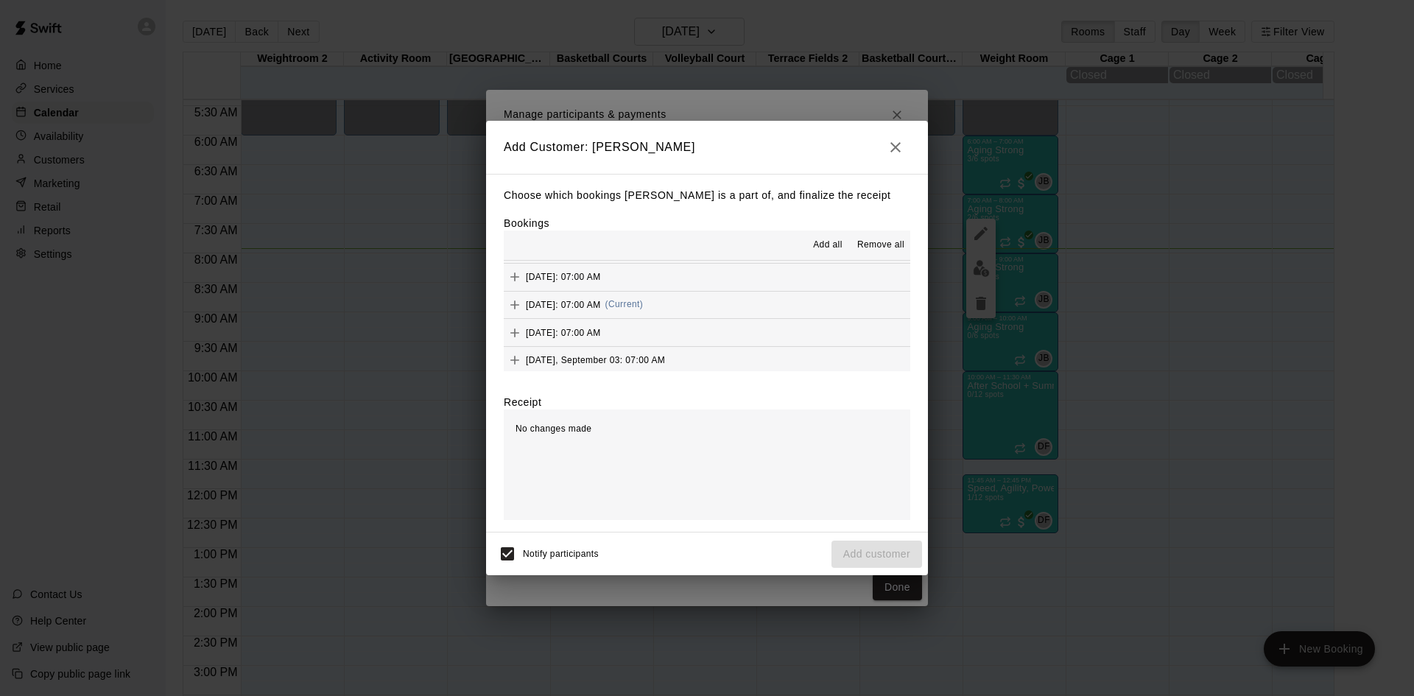
click at [714, 306] on button "Wednesday, August 20: 07:00 AM (Current)" at bounding box center [707, 305] width 407 height 27
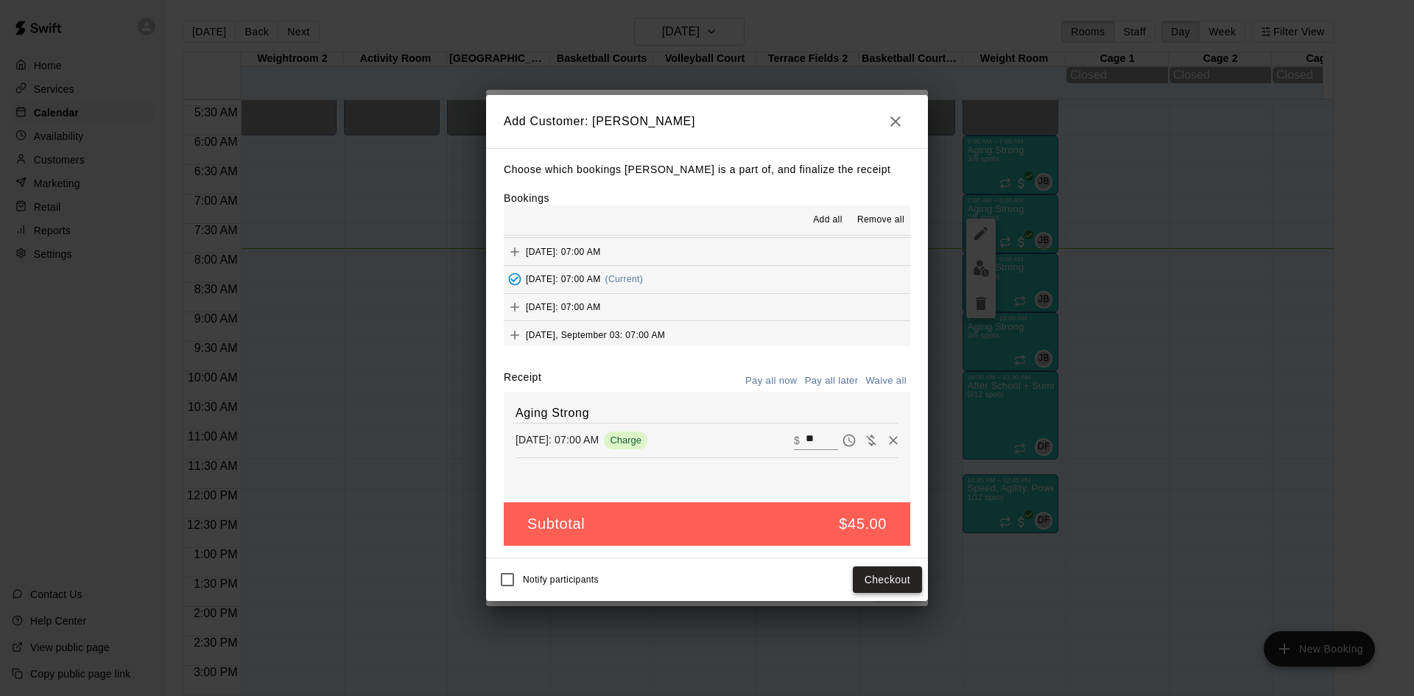
click at [878, 572] on button "Checkout" at bounding box center [887, 579] width 69 height 27
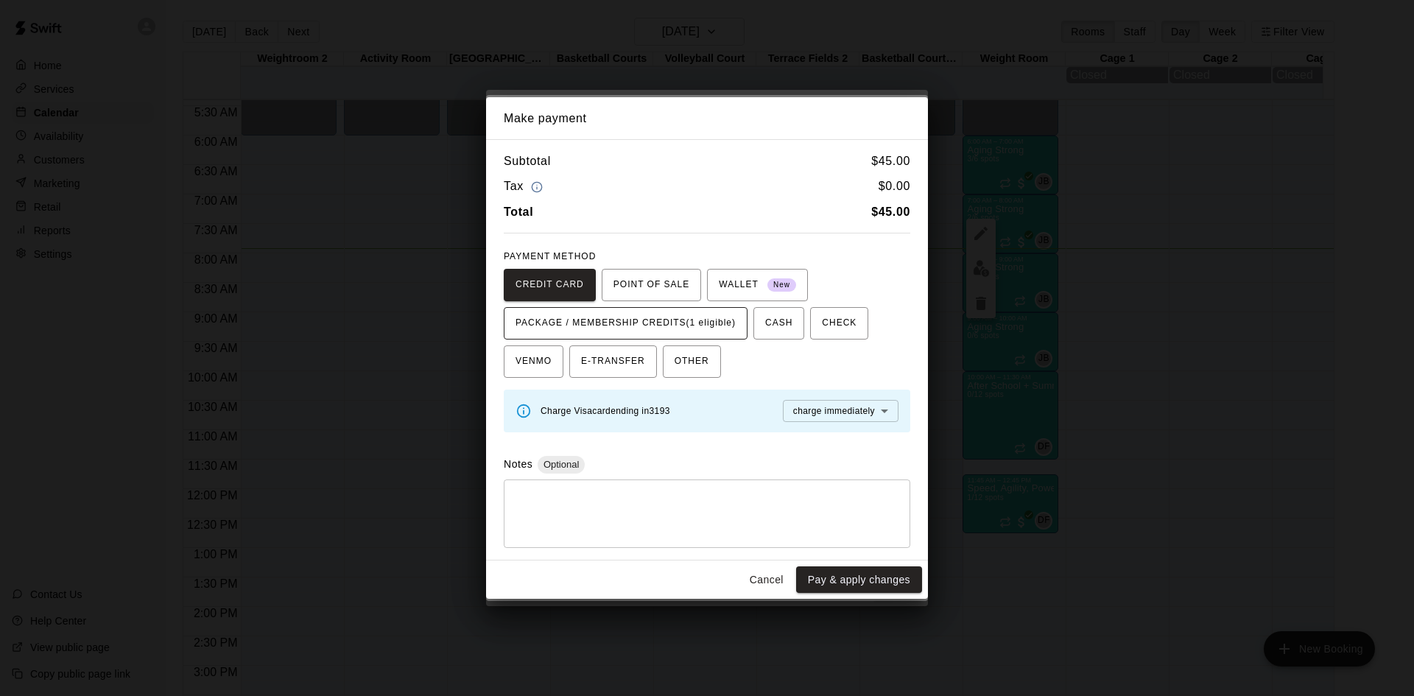
click at [702, 326] on span "PACKAGE / MEMBERSHIP CREDITS (1 eligible)" at bounding box center [626, 324] width 220 height 24
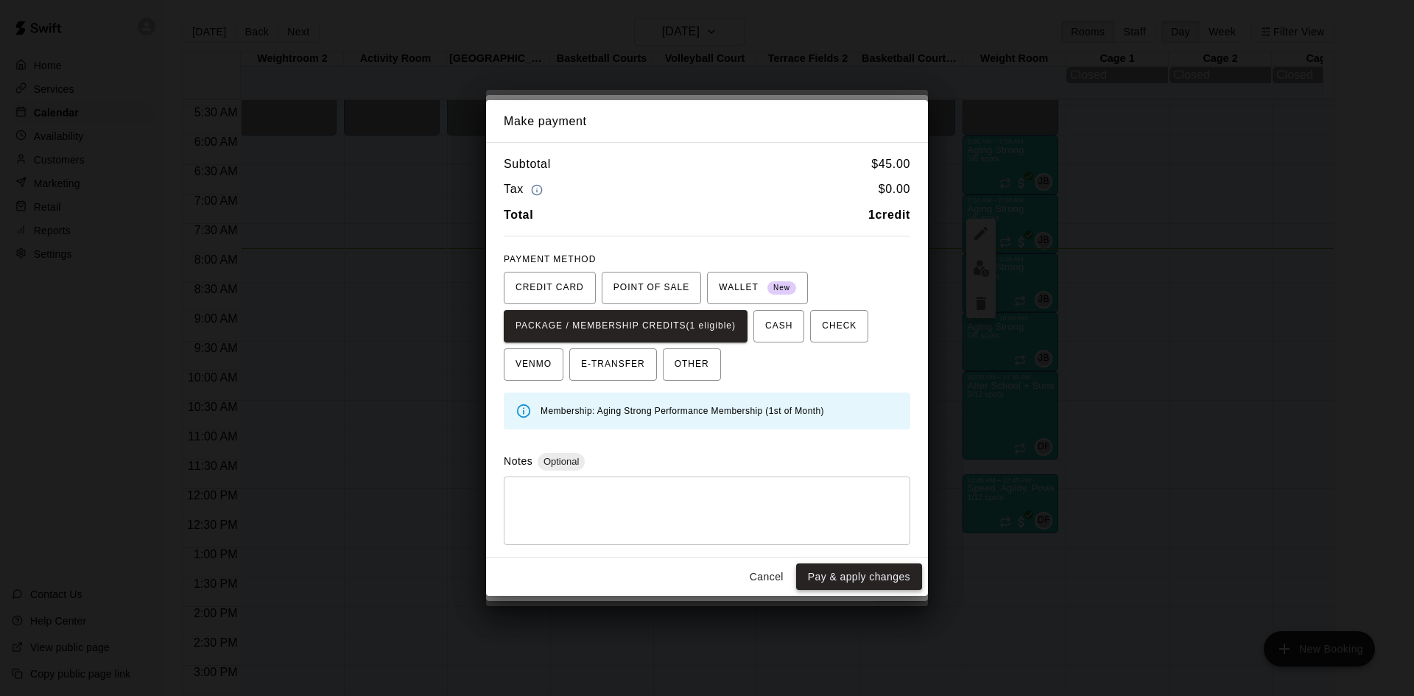
click at [888, 571] on button "Pay & apply changes" at bounding box center [859, 576] width 126 height 27
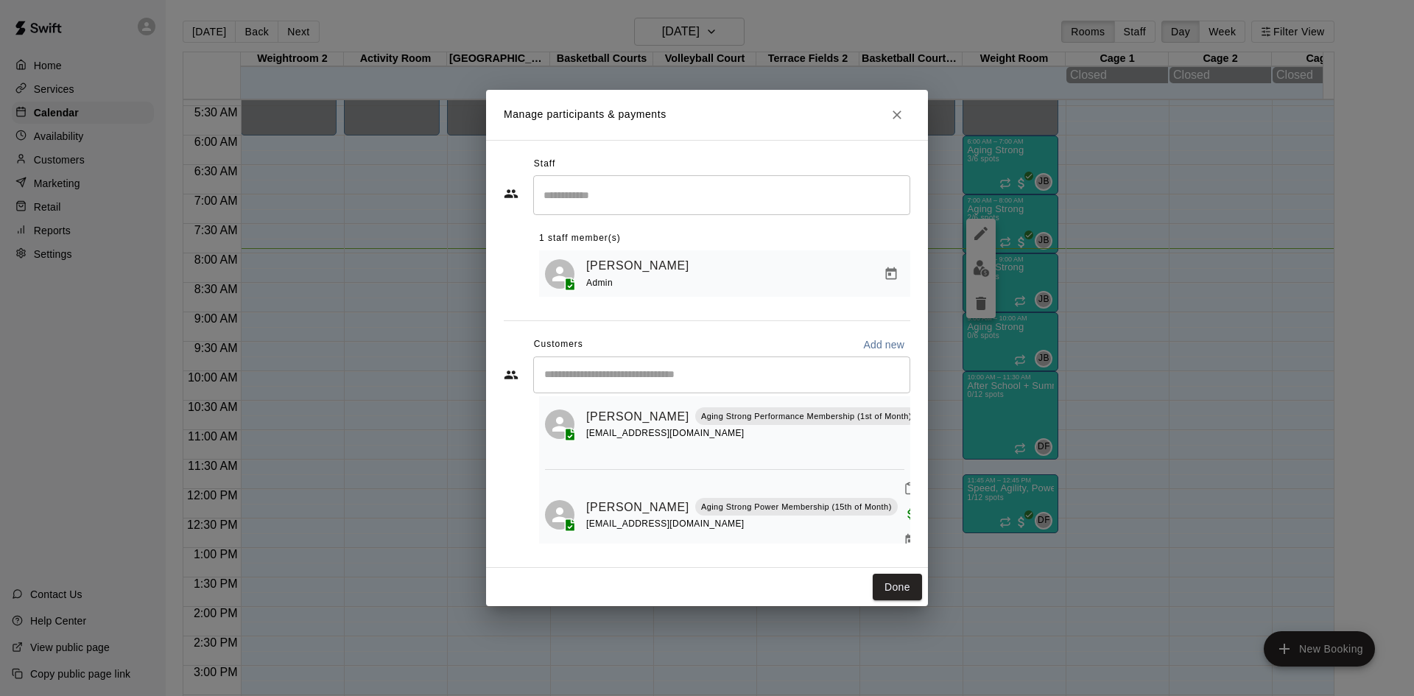
scroll to position [0, 0]
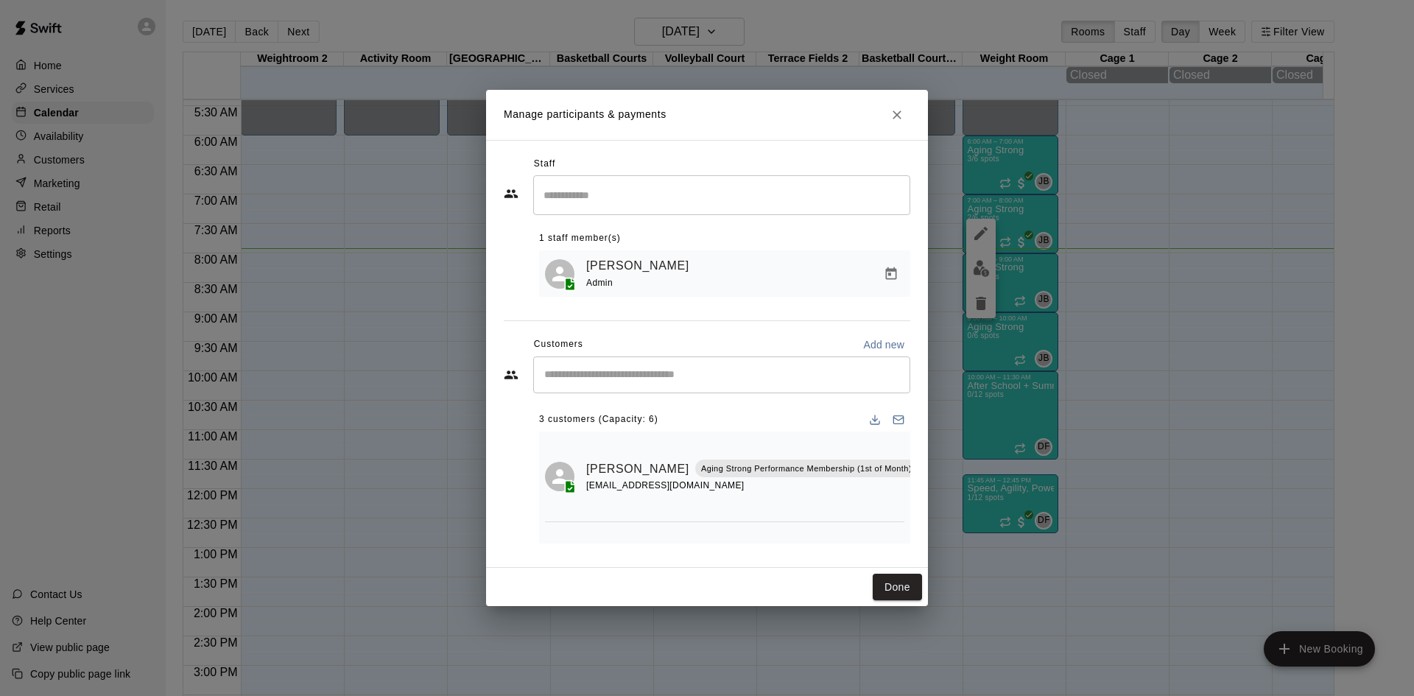
click at [664, 382] on input "Start typing to search customers..." at bounding box center [722, 375] width 364 height 15
type input "******"
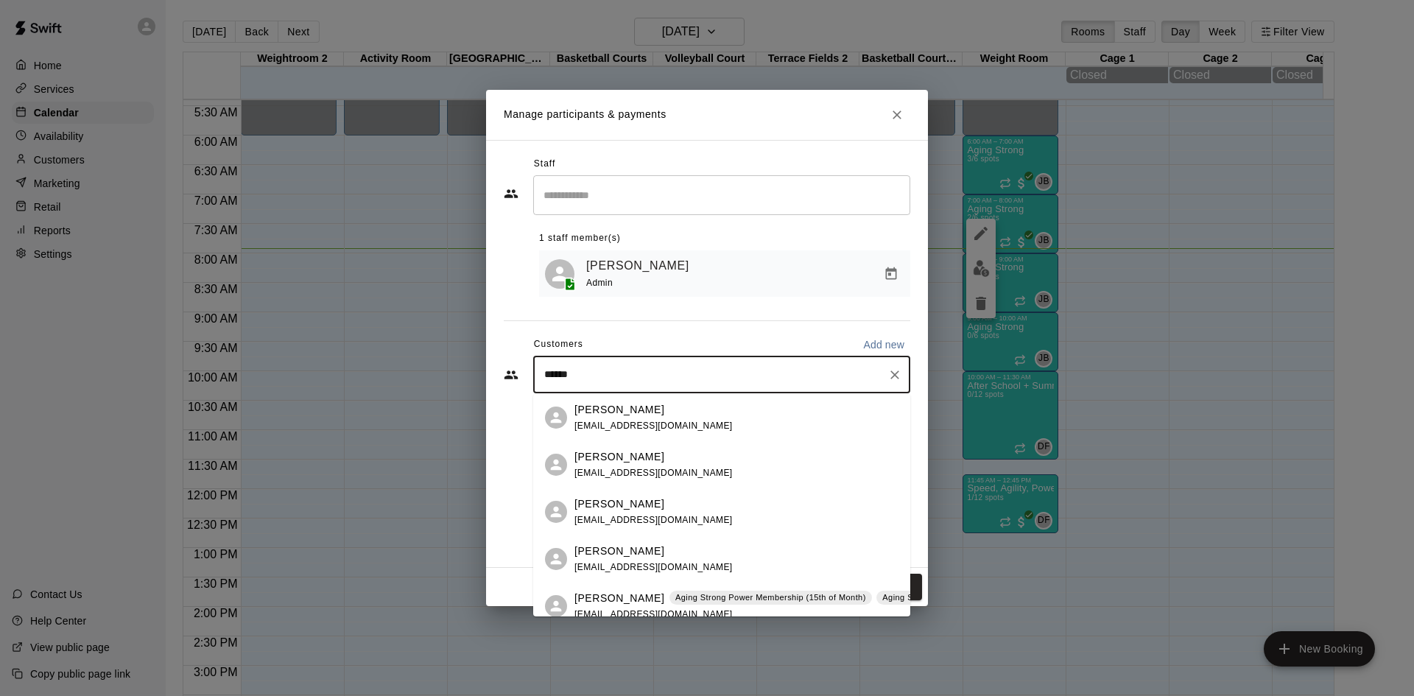
click at [758, 602] on p "Aging Strong Power Membership (15th of Month)" at bounding box center [770, 597] width 191 height 13
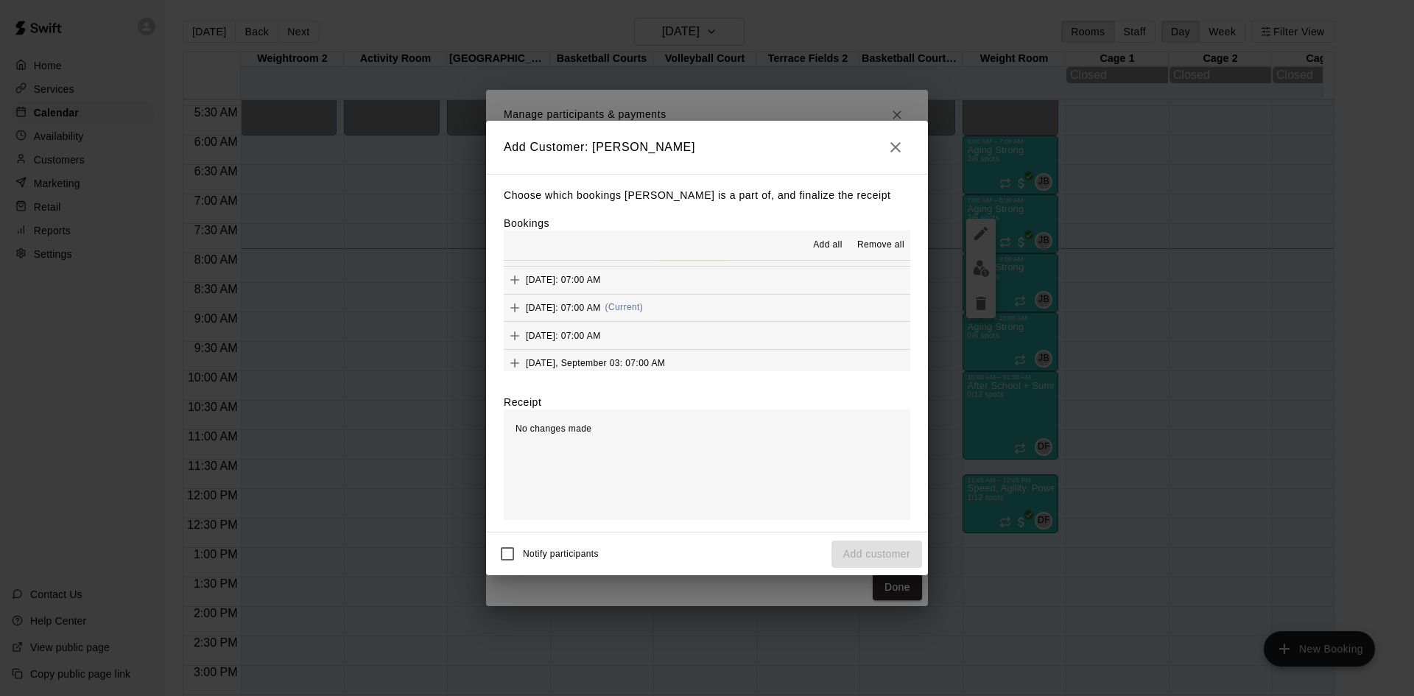
scroll to position [663, 0]
click at [715, 308] on button "Wednesday, August 20: 07:00 AM (Current)" at bounding box center [707, 305] width 407 height 27
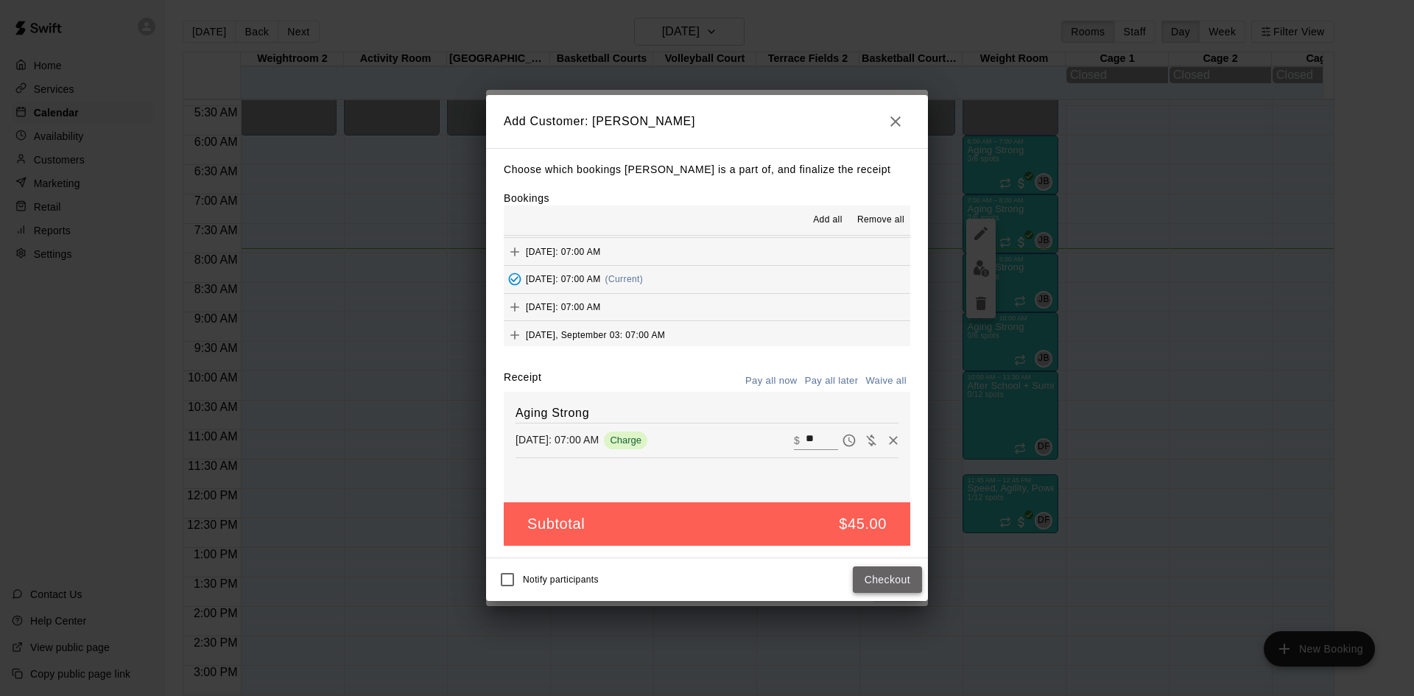
click at [898, 582] on button "Checkout" at bounding box center [887, 579] width 69 height 27
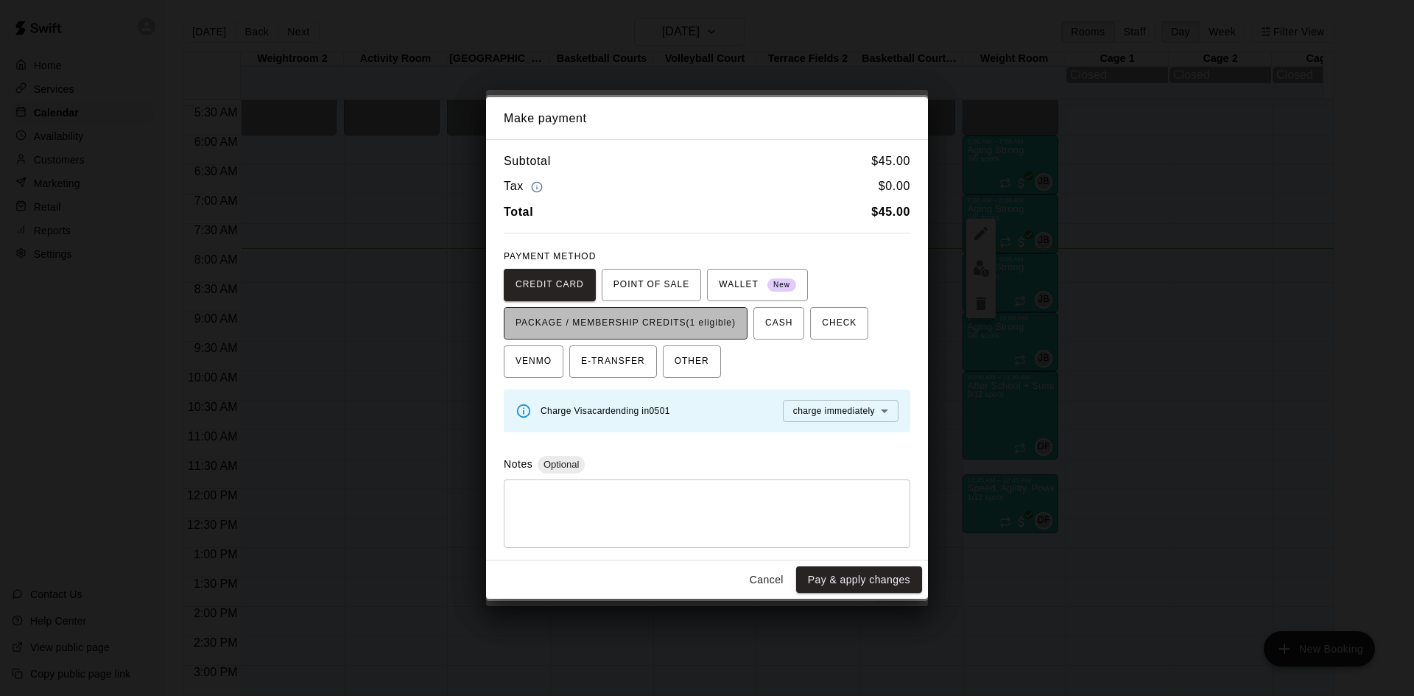
click at [728, 325] on span "PACKAGE / MEMBERSHIP CREDITS (1 eligible)" at bounding box center [626, 324] width 220 height 24
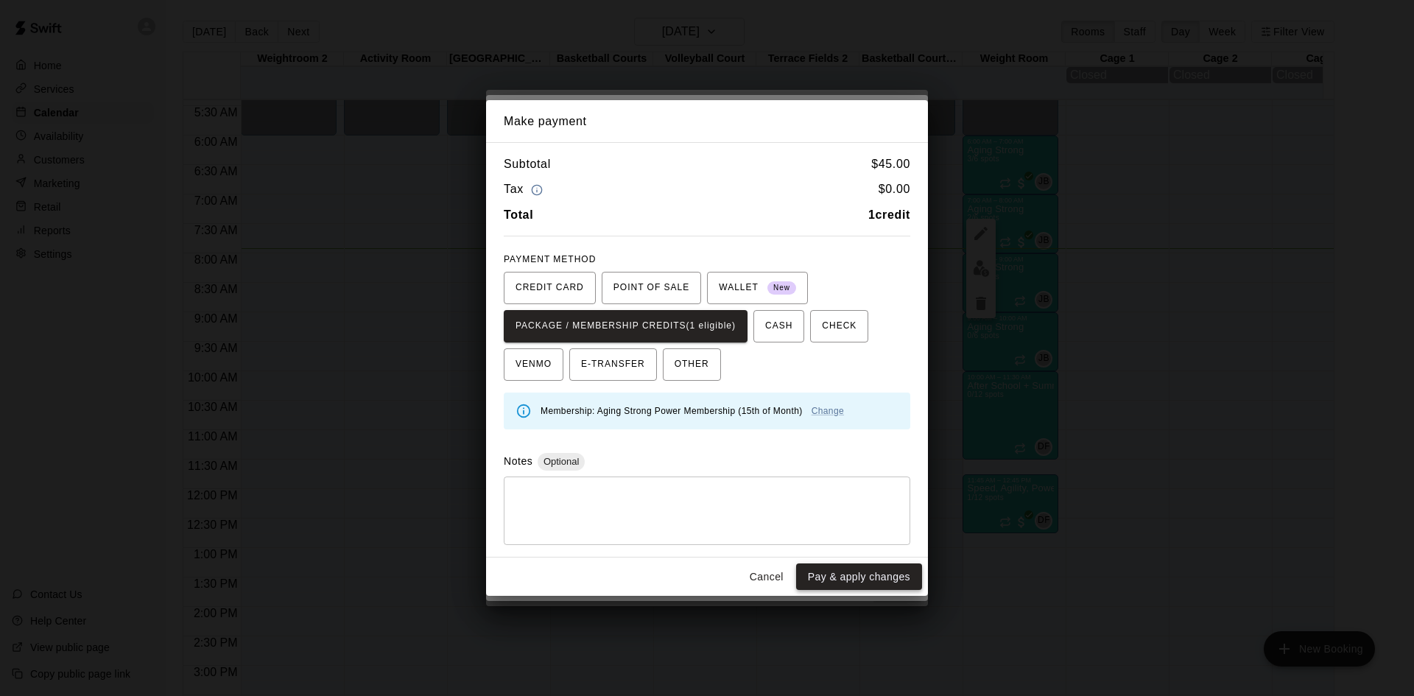
click at [823, 577] on button "Pay & apply changes" at bounding box center [859, 576] width 126 height 27
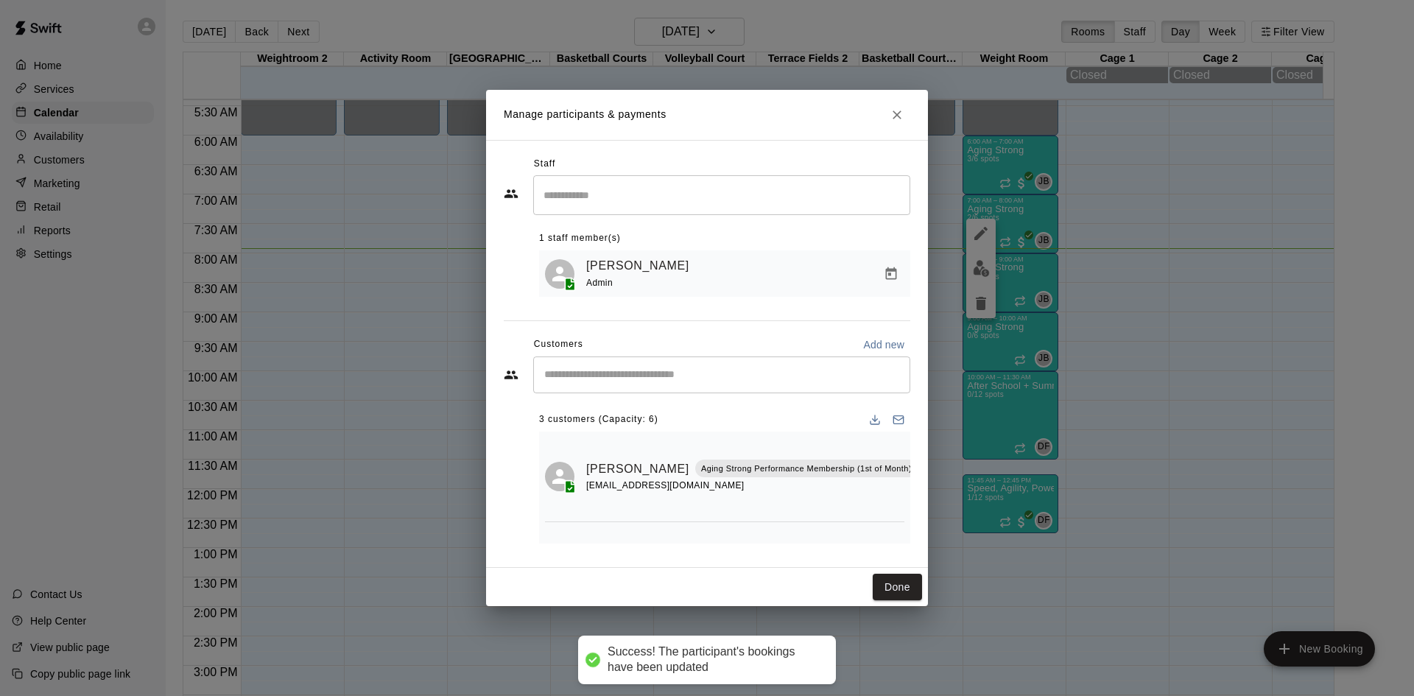
scroll to position [0, 0]
click at [719, 379] on input "Start typing to search customers..." at bounding box center [722, 375] width 364 height 15
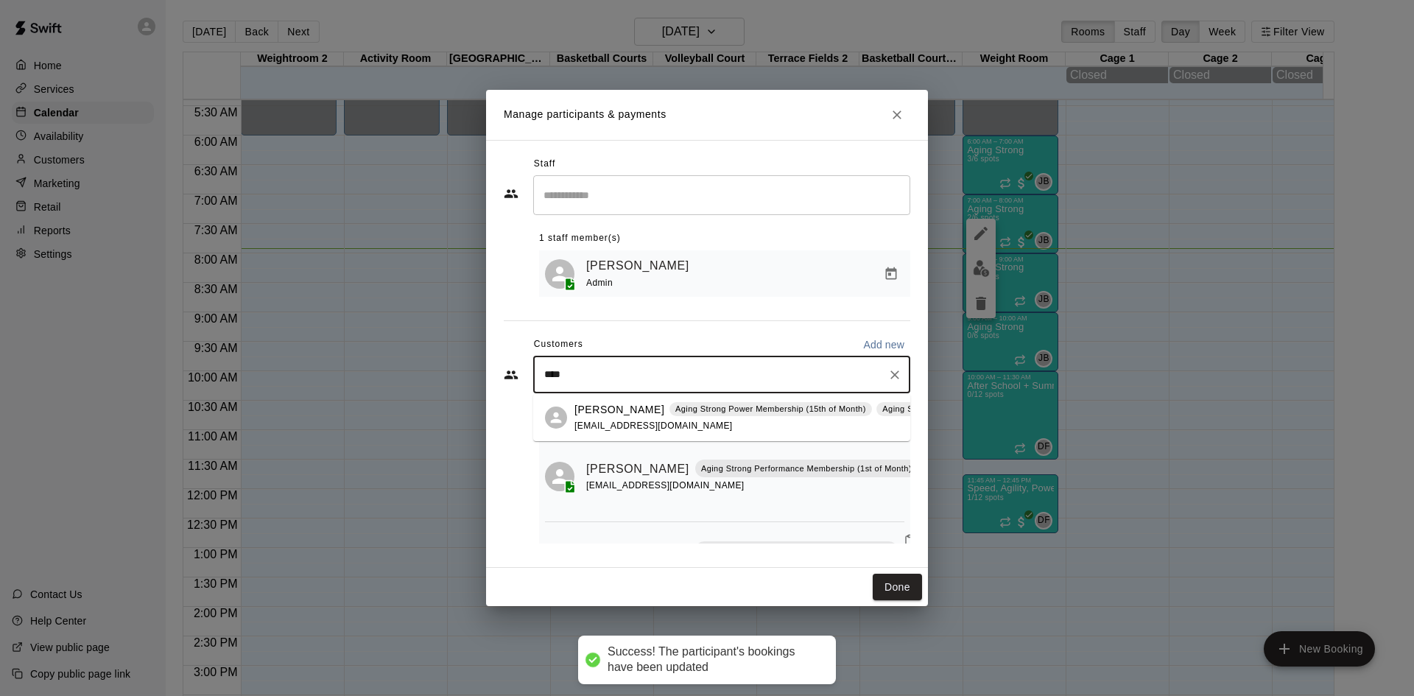
type input "*****"
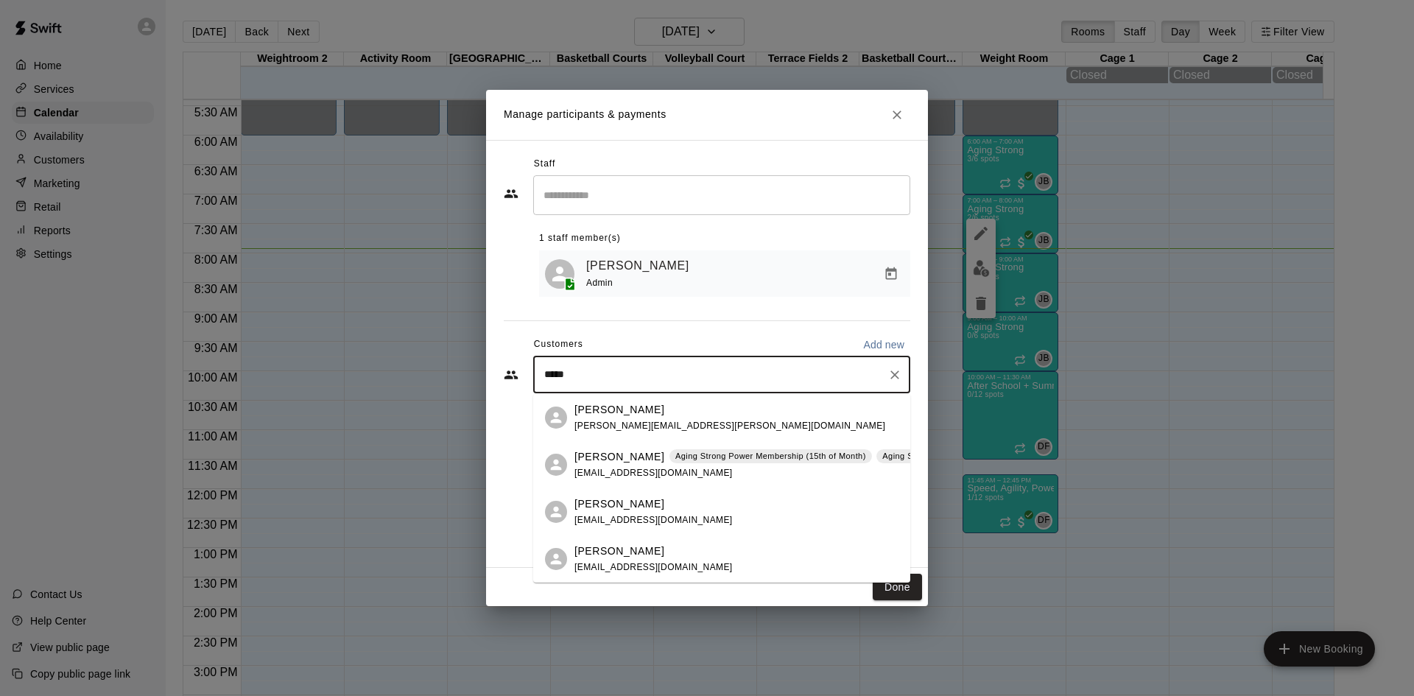
click at [705, 463] on div "Aging Strong Power Membership (15th of Month)" at bounding box center [771, 456] width 203 height 15
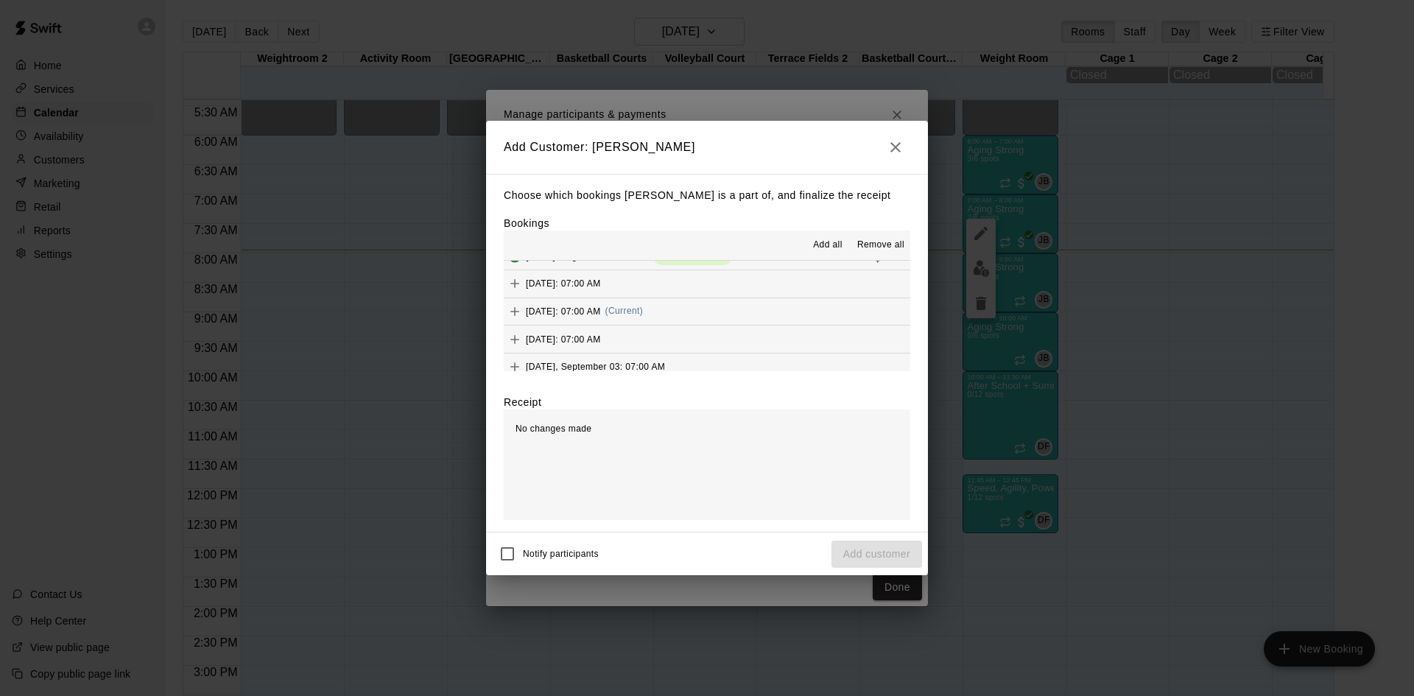
scroll to position [663, 0]
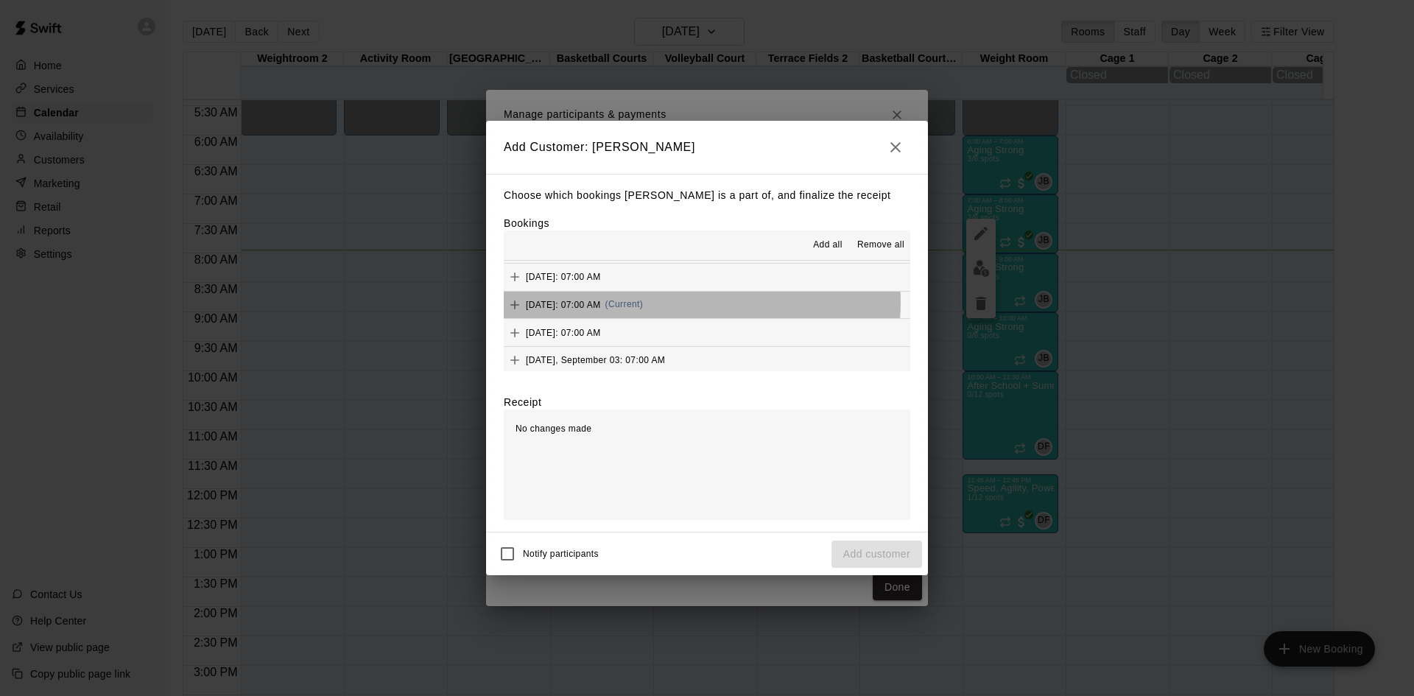
click at [644, 303] on span "(Current)" at bounding box center [624, 304] width 38 height 10
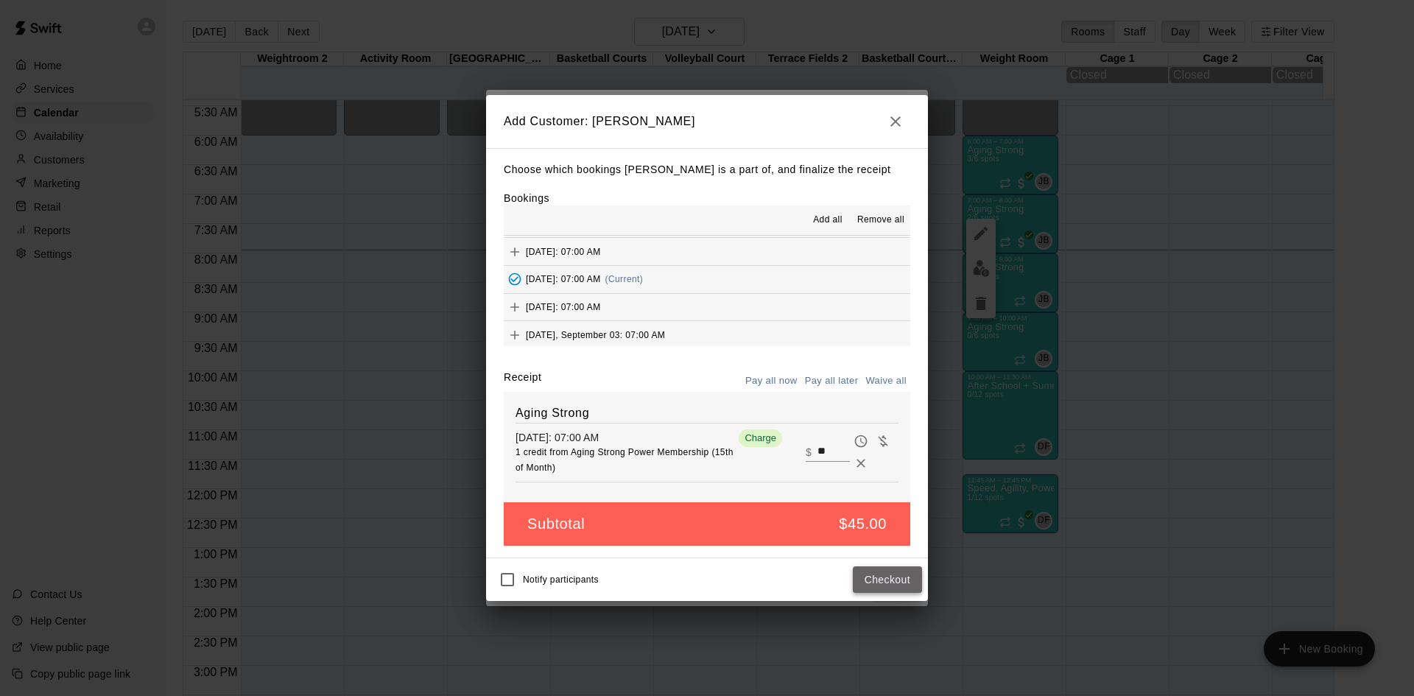
click at [876, 586] on button "Checkout" at bounding box center [887, 579] width 69 height 27
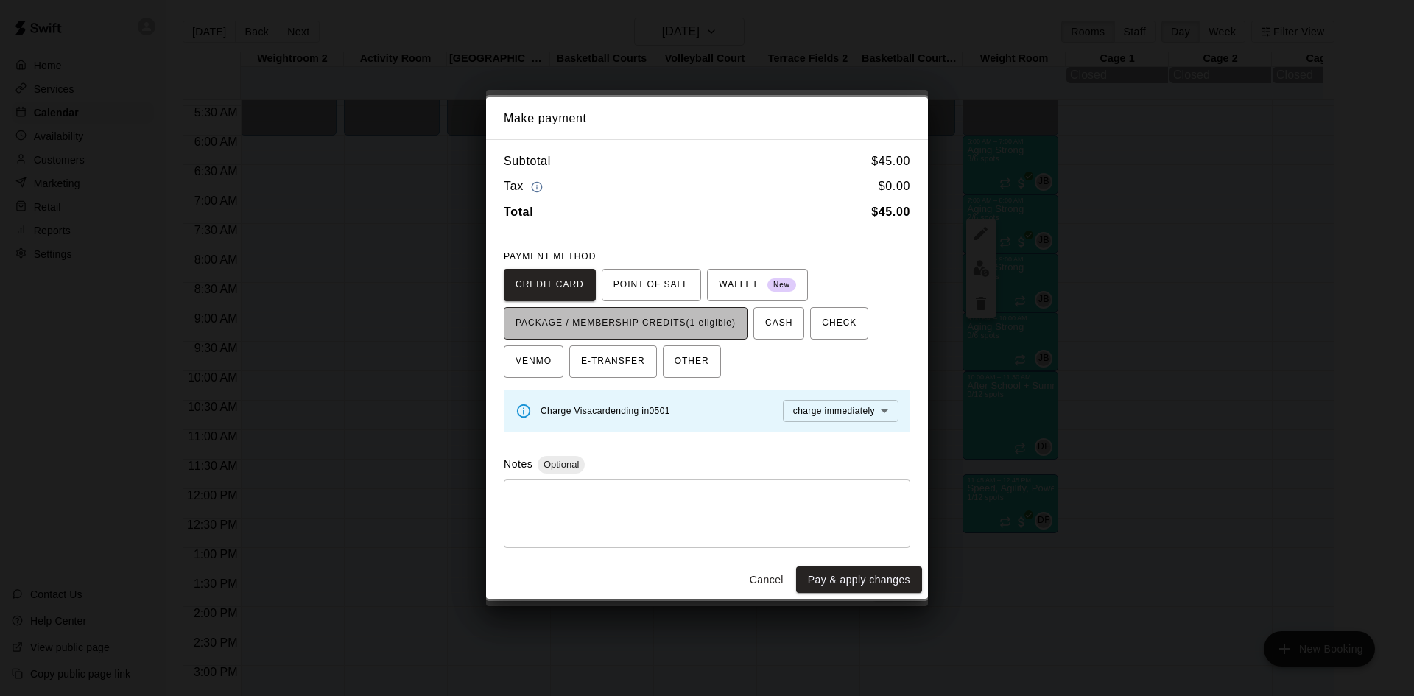
click at [709, 321] on span "PACKAGE / MEMBERSHIP CREDITS (1 eligible)" at bounding box center [626, 324] width 220 height 24
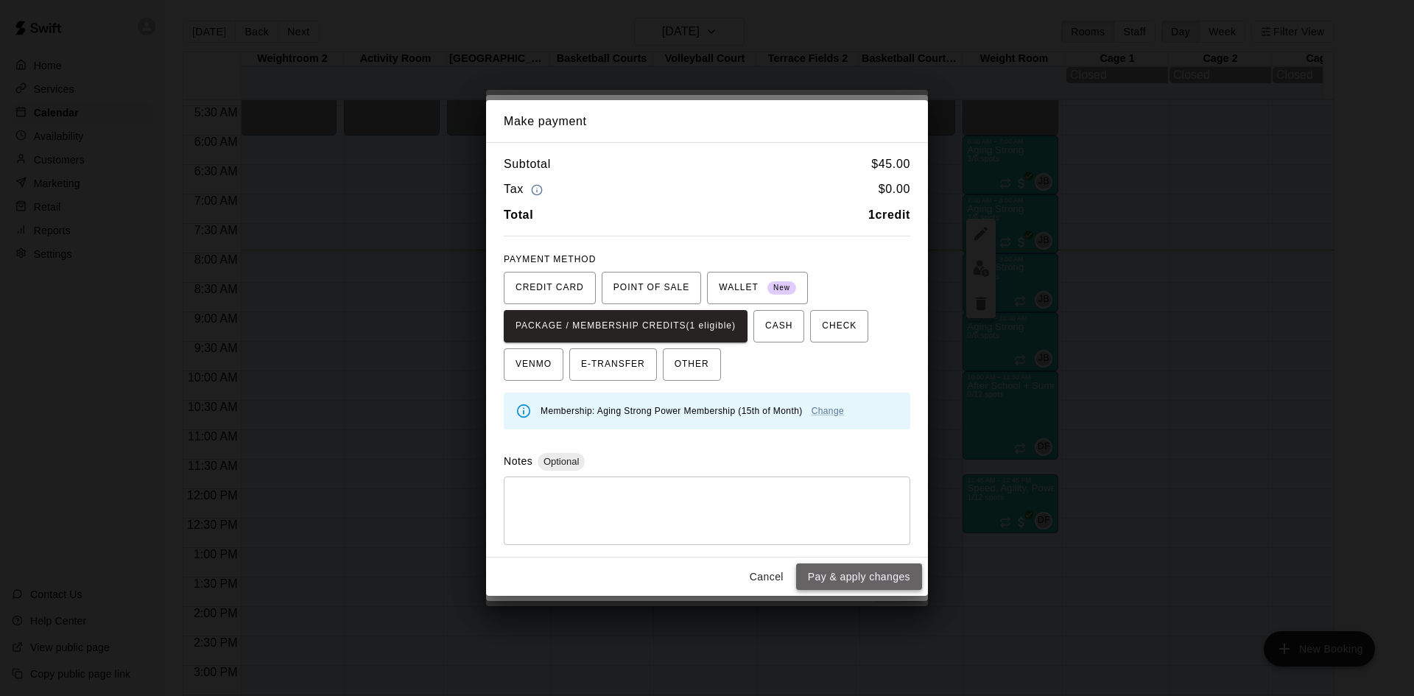
click at [835, 568] on button "Pay & apply changes" at bounding box center [859, 576] width 126 height 27
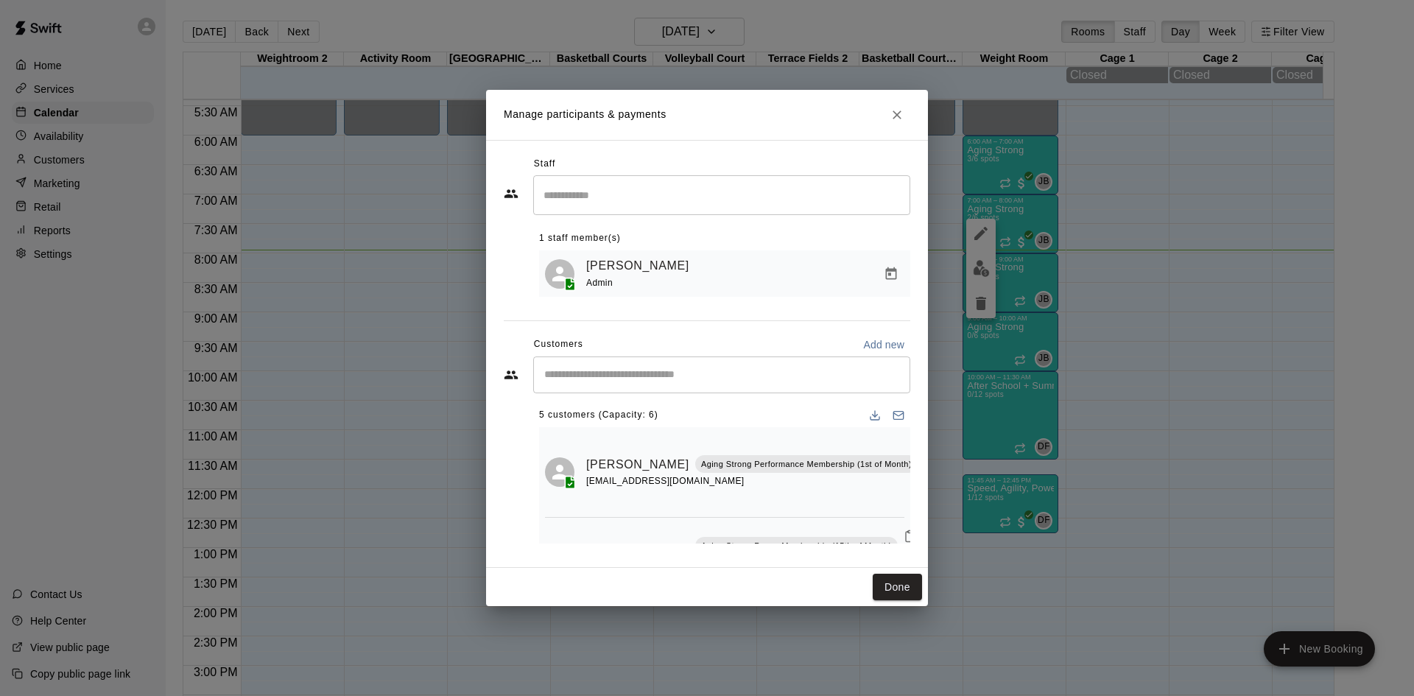
scroll to position [0, 0]
click at [690, 382] on div "​" at bounding box center [721, 374] width 377 height 37
type input "********"
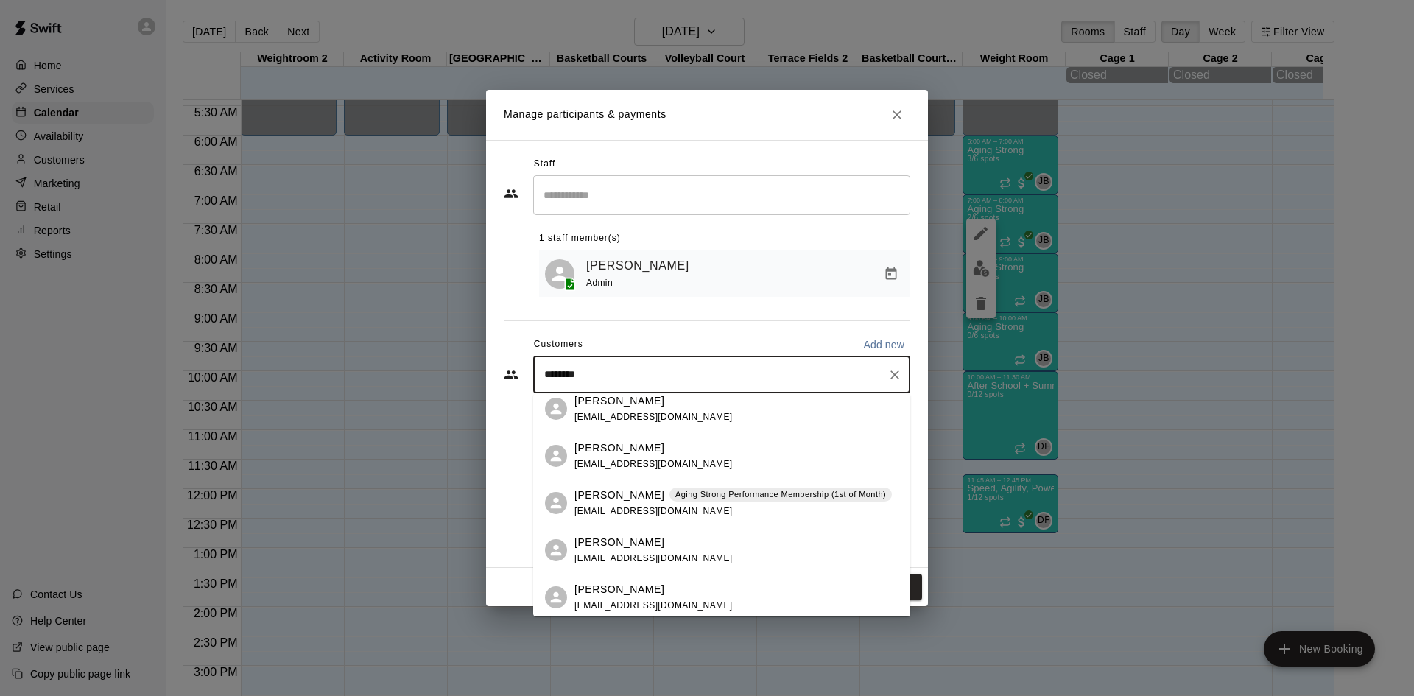
scroll to position [295, 0]
click at [701, 499] on div "Kathleen Witter Aging Strong Performance Membership (1st of Month) kjwitter@hot…" at bounding box center [733, 501] width 317 height 32
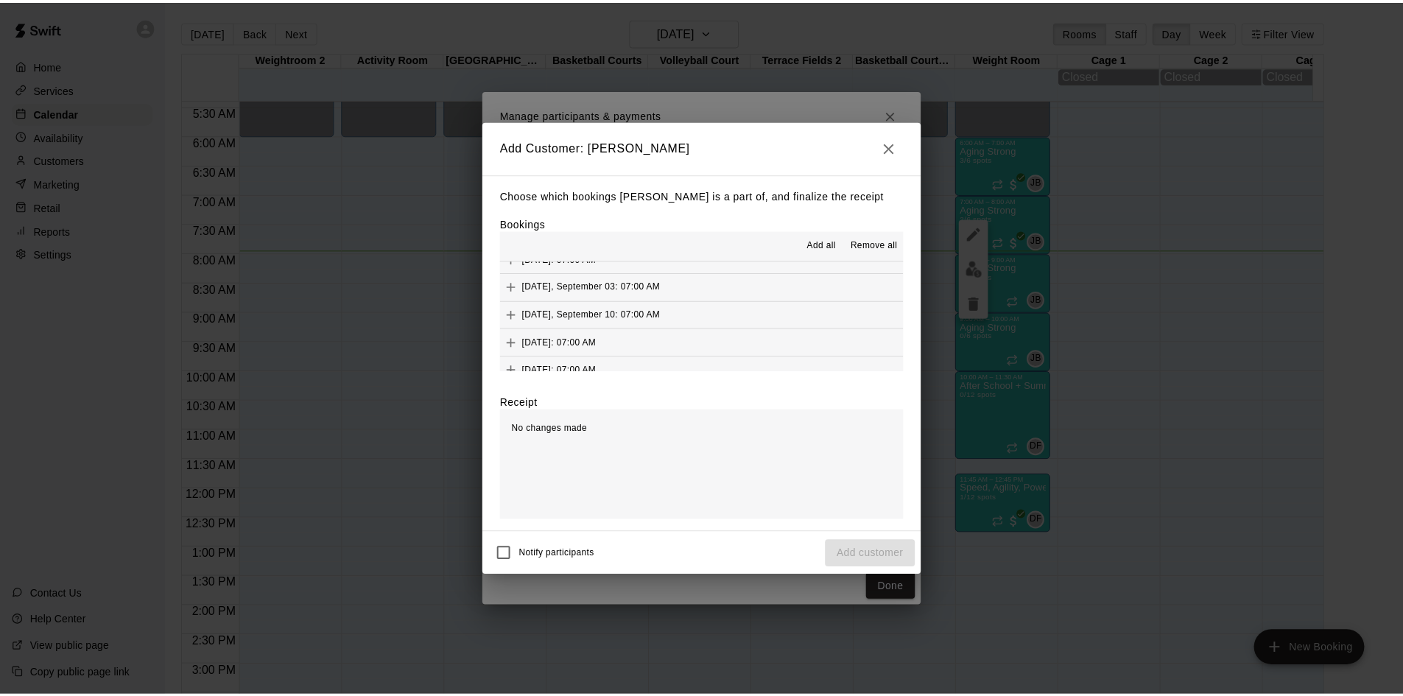
scroll to position [663, 0]
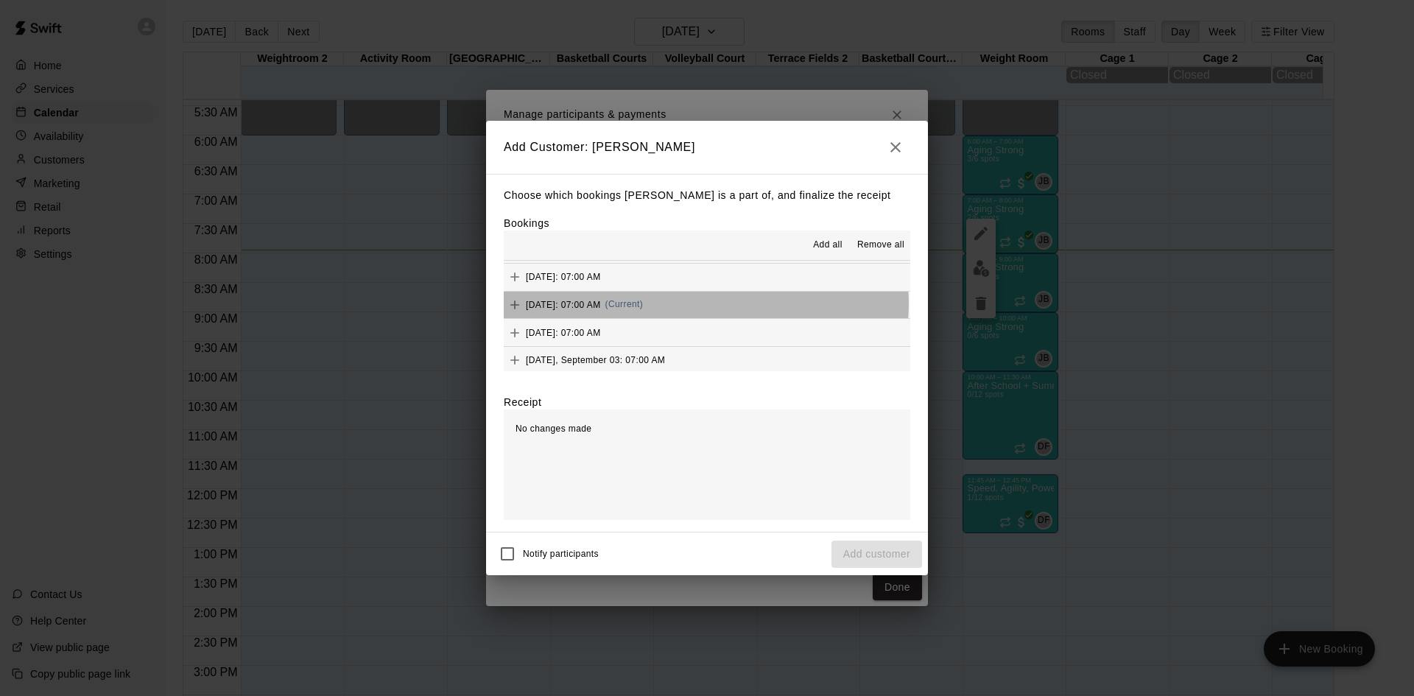
click at [644, 305] on span "(Current)" at bounding box center [624, 304] width 38 height 10
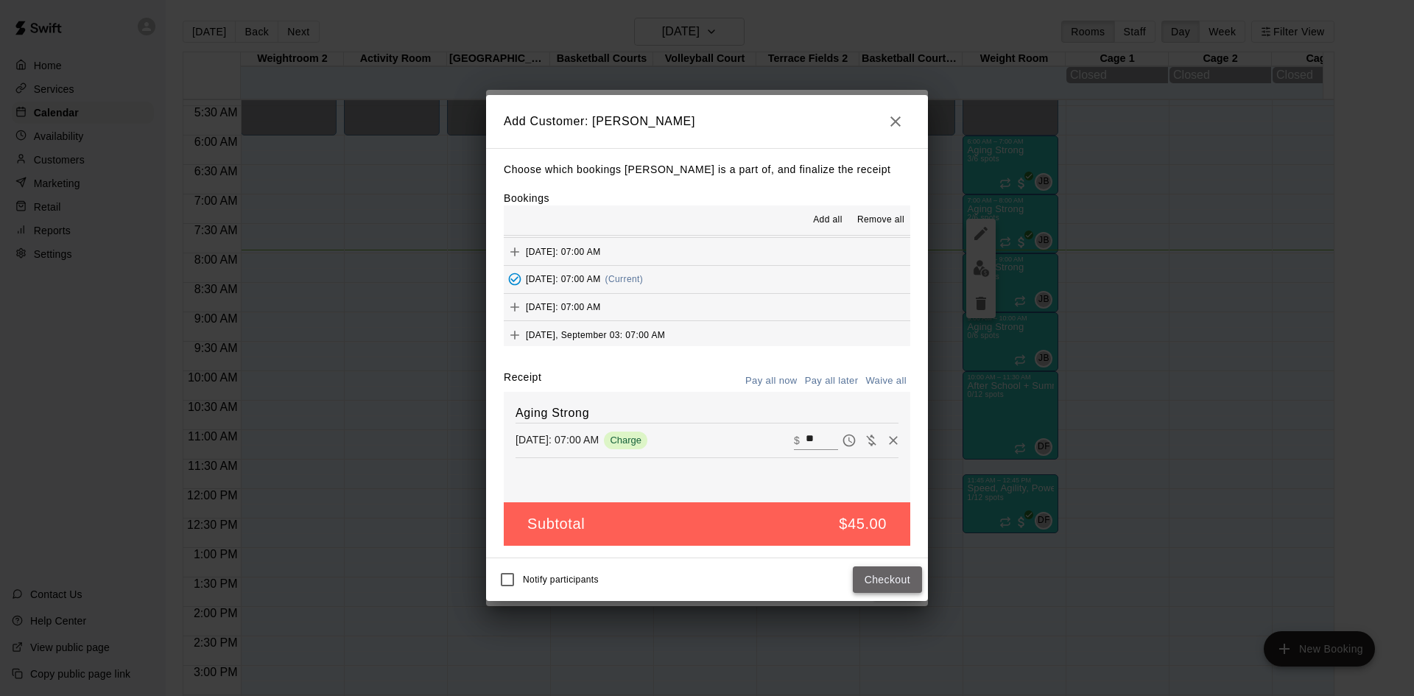
click at [882, 578] on button "Checkout" at bounding box center [887, 579] width 69 height 27
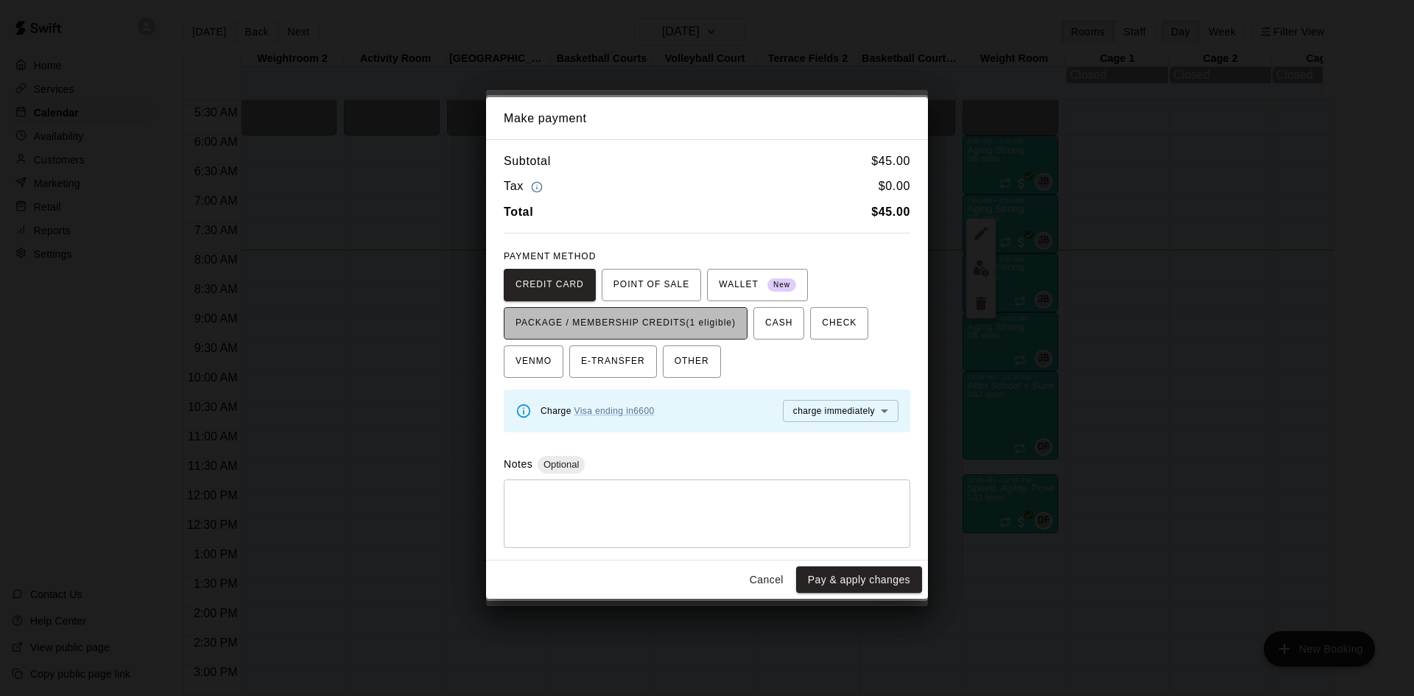
click at [714, 321] on span "PACKAGE / MEMBERSHIP CREDITS (1 eligible)" at bounding box center [626, 324] width 220 height 24
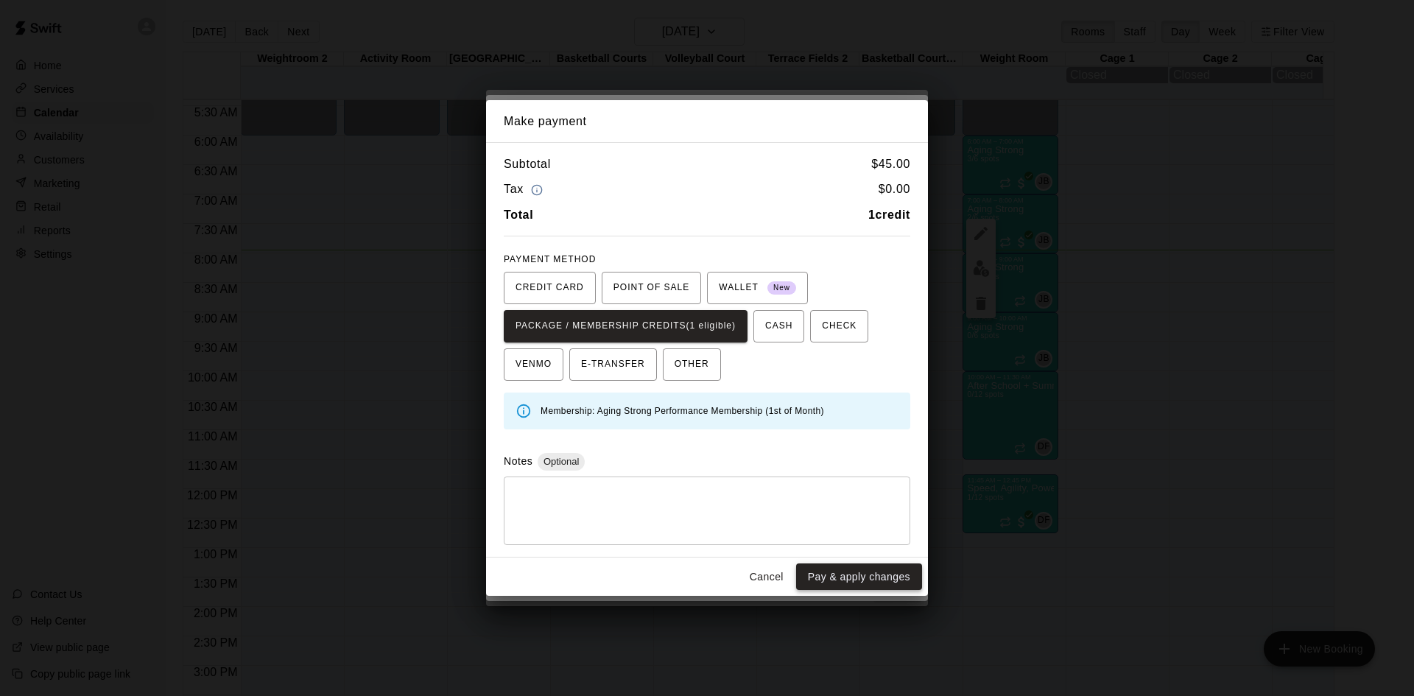
click at [868, 572] on button "Pay & apply changes" at bounding box center [859, 576] width 126 height 27
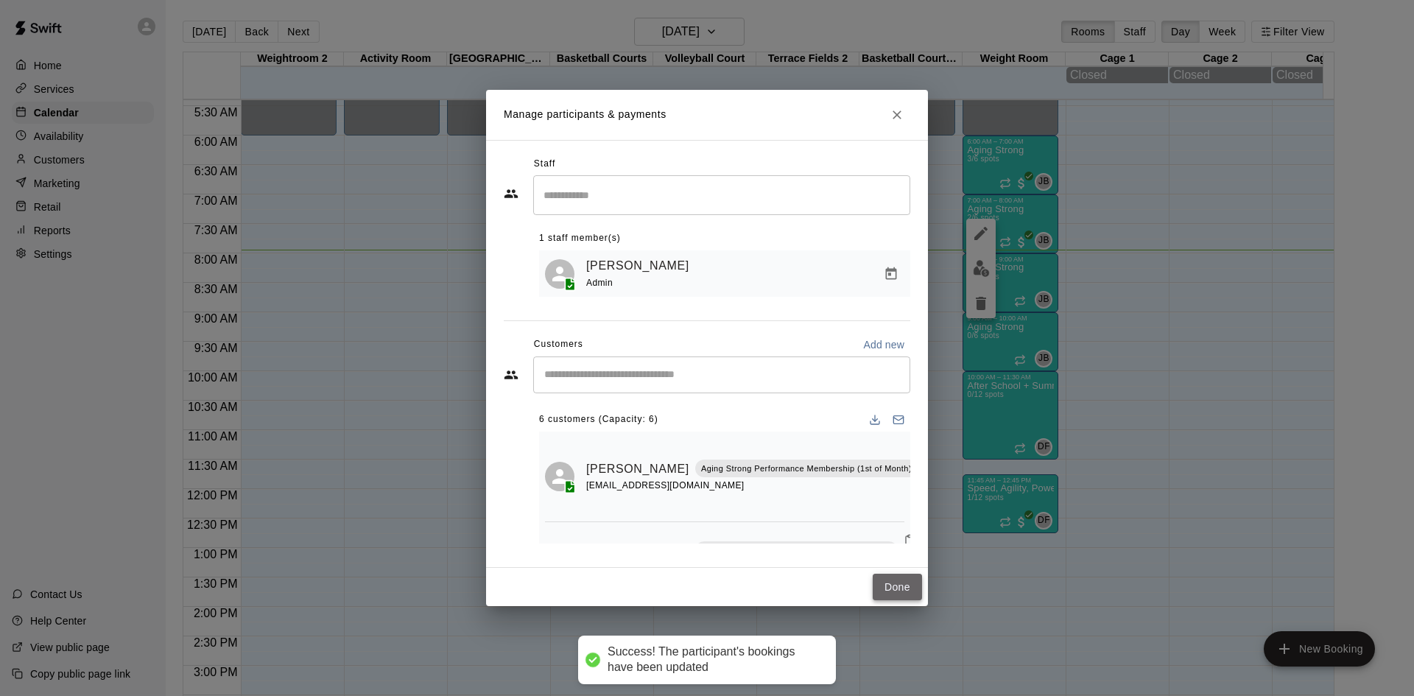
click at [909, 588] on button "Done" at bounding box center [897, 587] width 49 height 27
